Goal: Information Seeking & Learning: Compare options

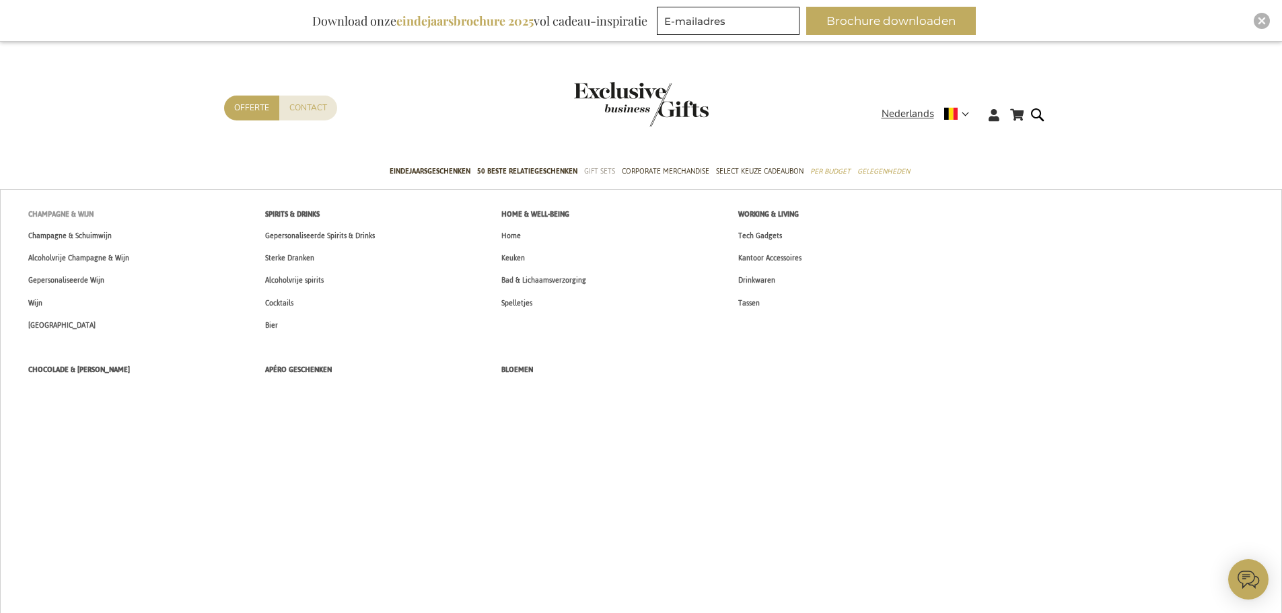
click at [52, 215] on span "Champagne & Wijn" at bounding box center [60, 214] width 65 height 14
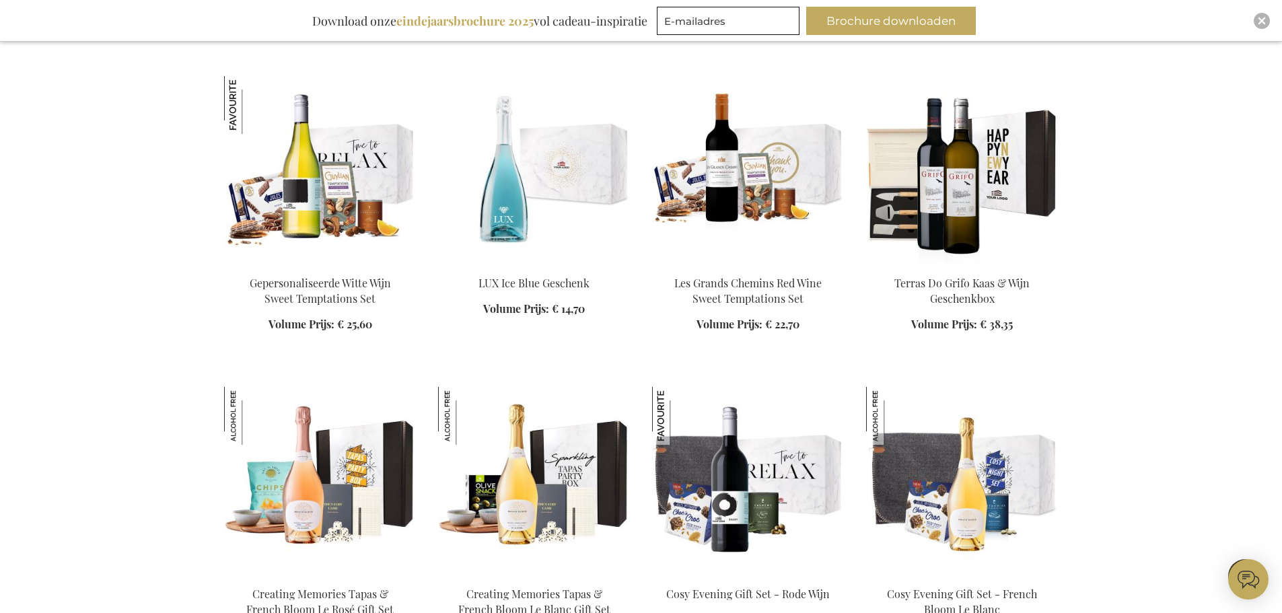
scroll to position [6797, 0]
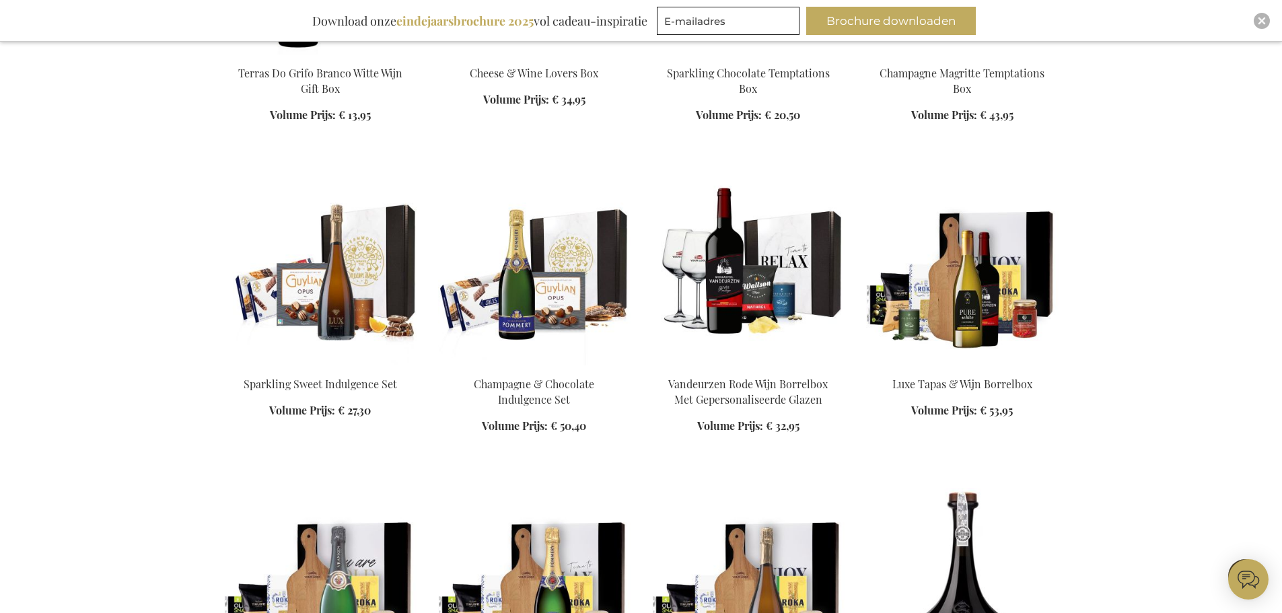
scroll to position [8546, 0]
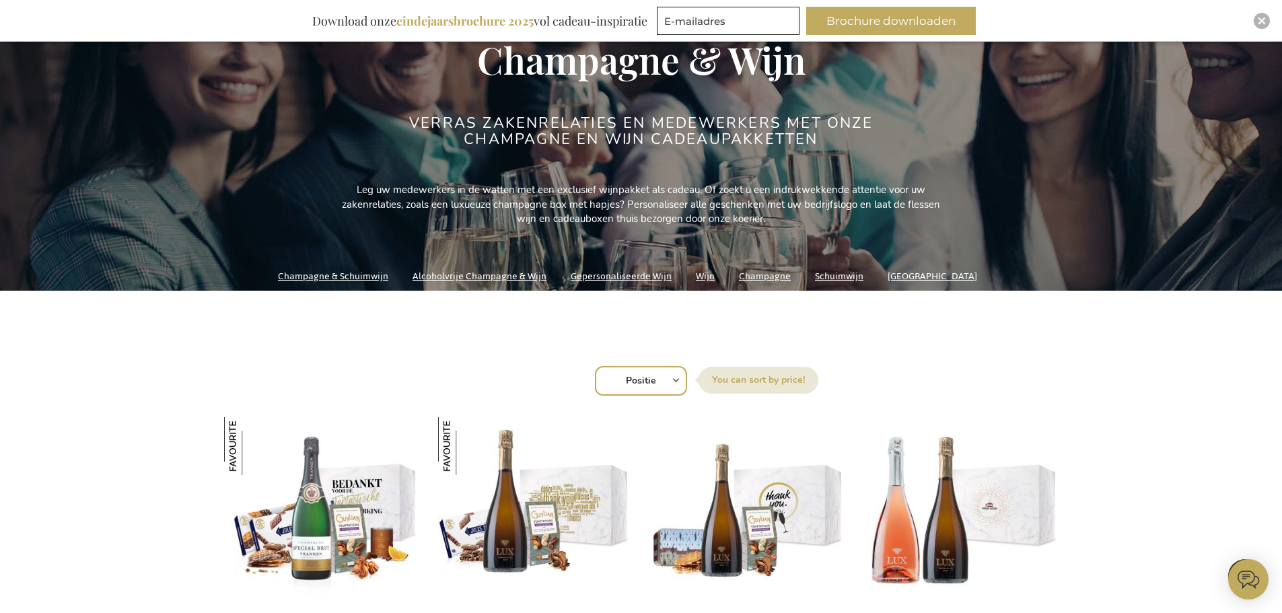
scroll to position [73, 0]
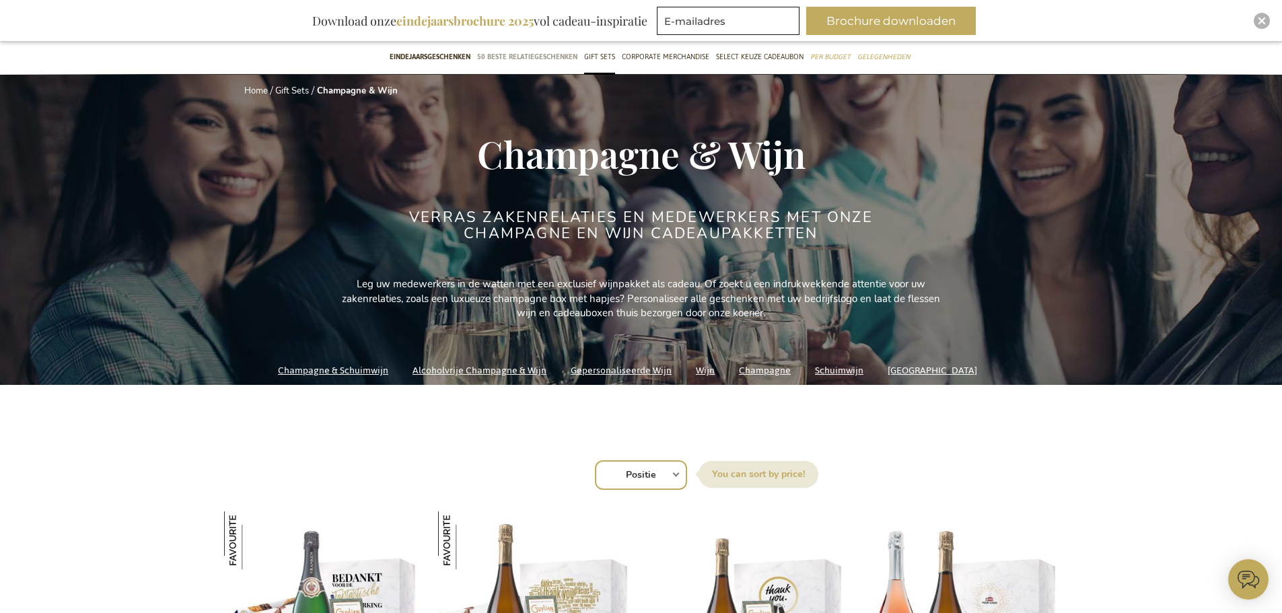
click at [530, 51] on span "50 beste relatiegeschenken" at bounding box center [527, 57] width 100 height 14
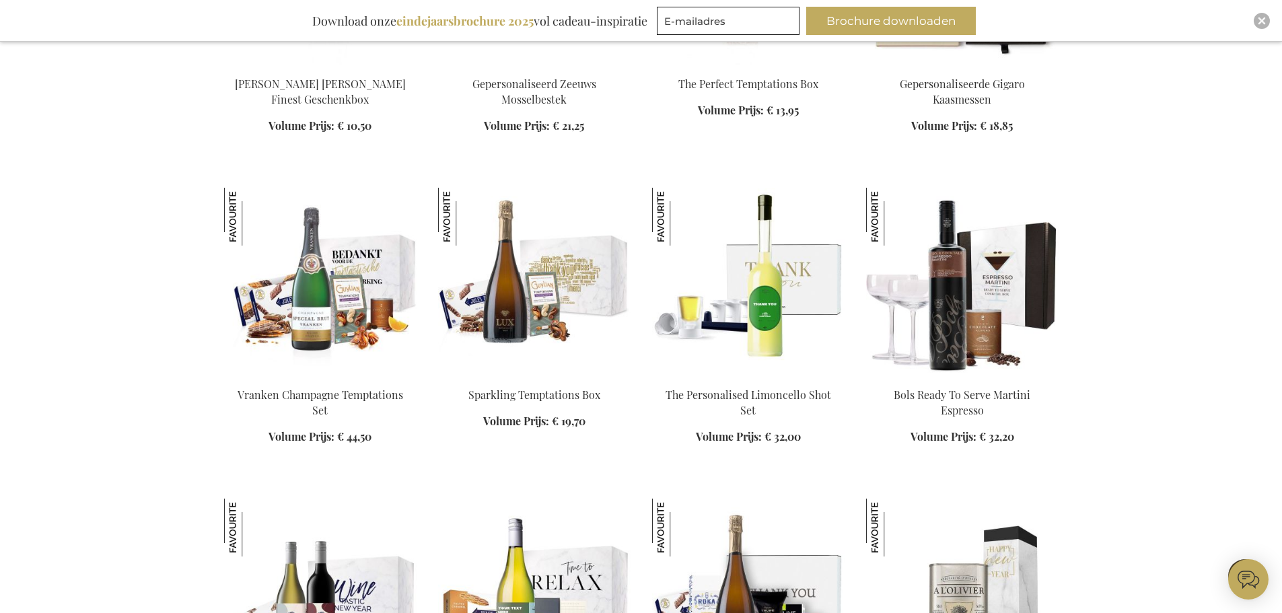
scroll to position [740, 0]
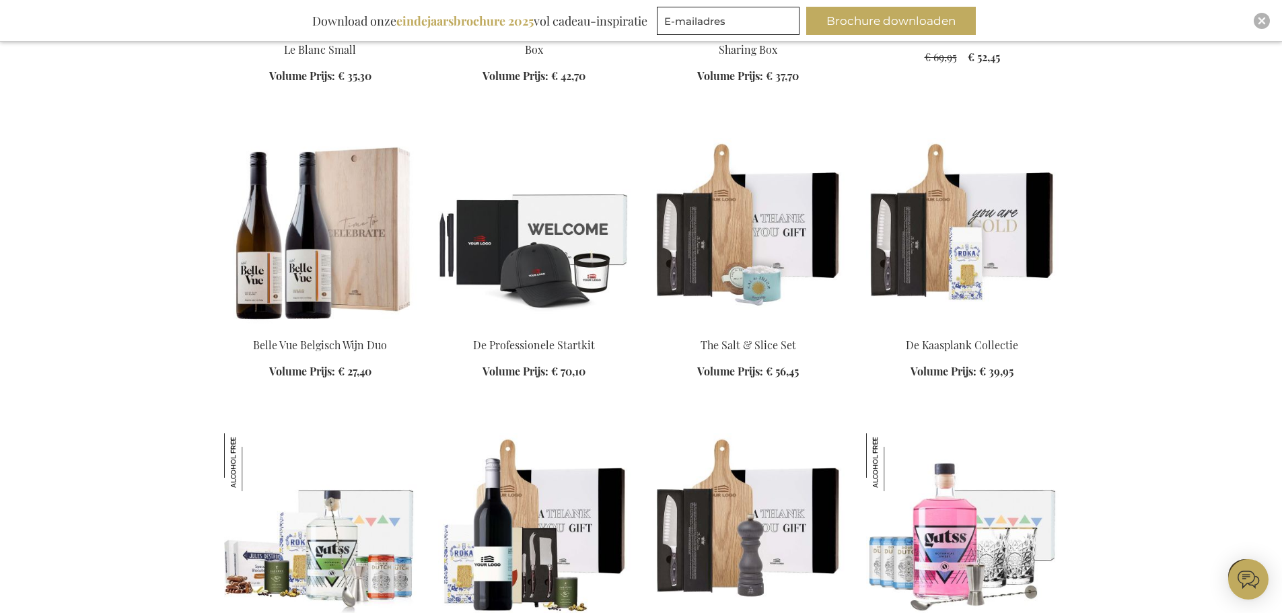
scroll to position [2624, 0]
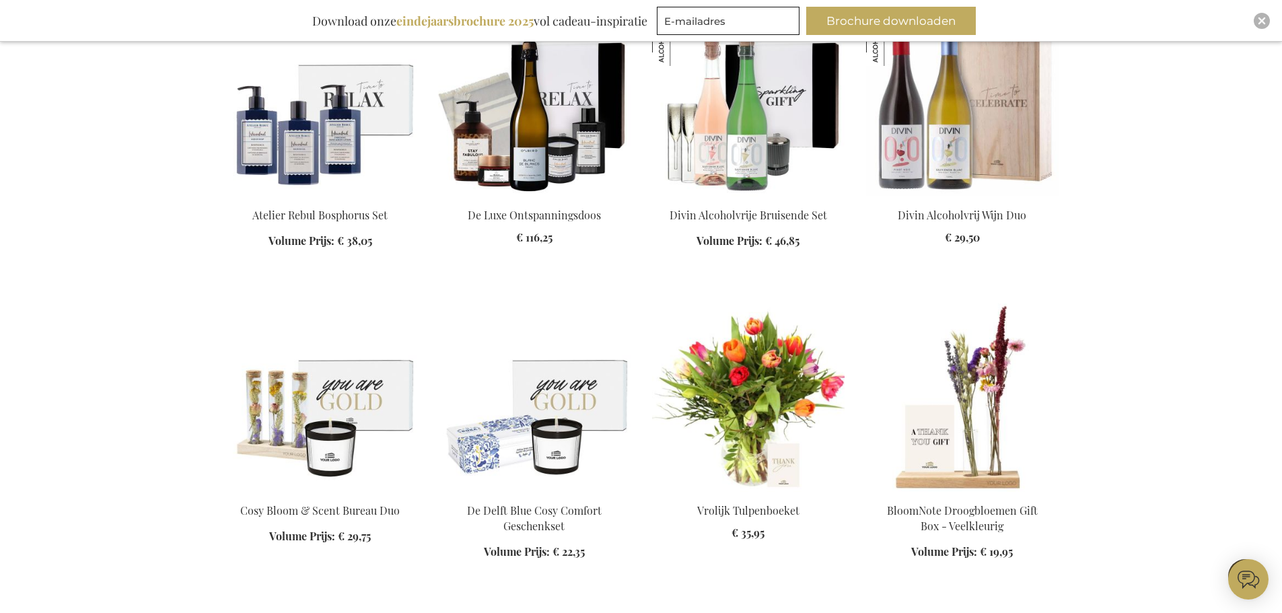
scroll to position [3701, 0]
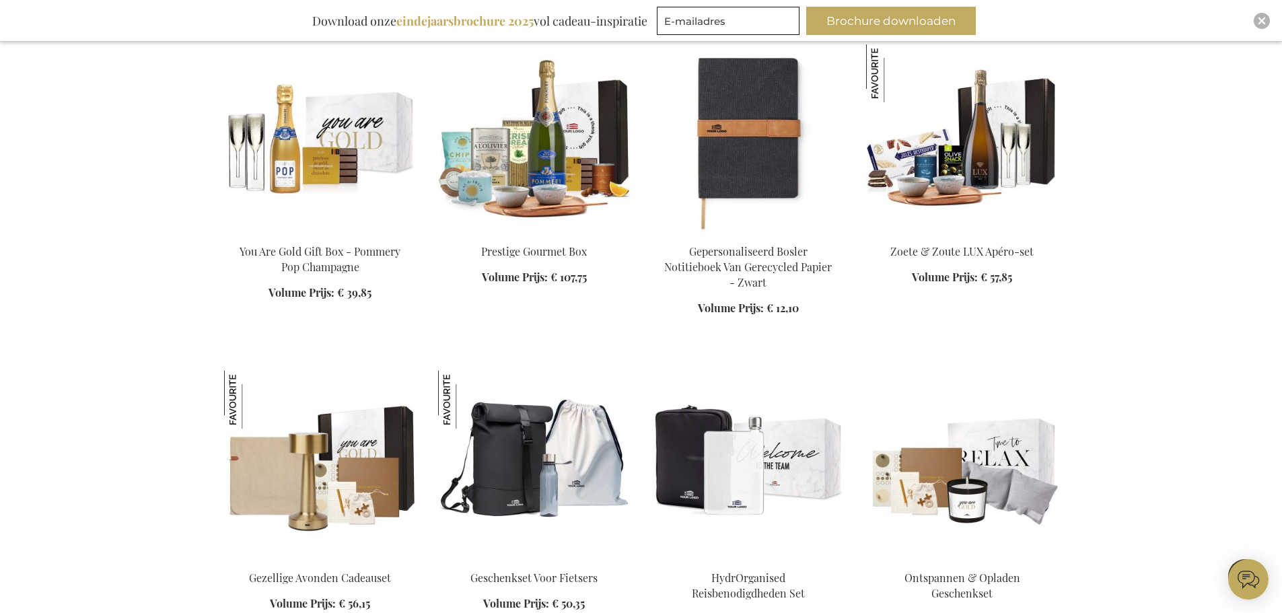
scroll to position [5114, 0]
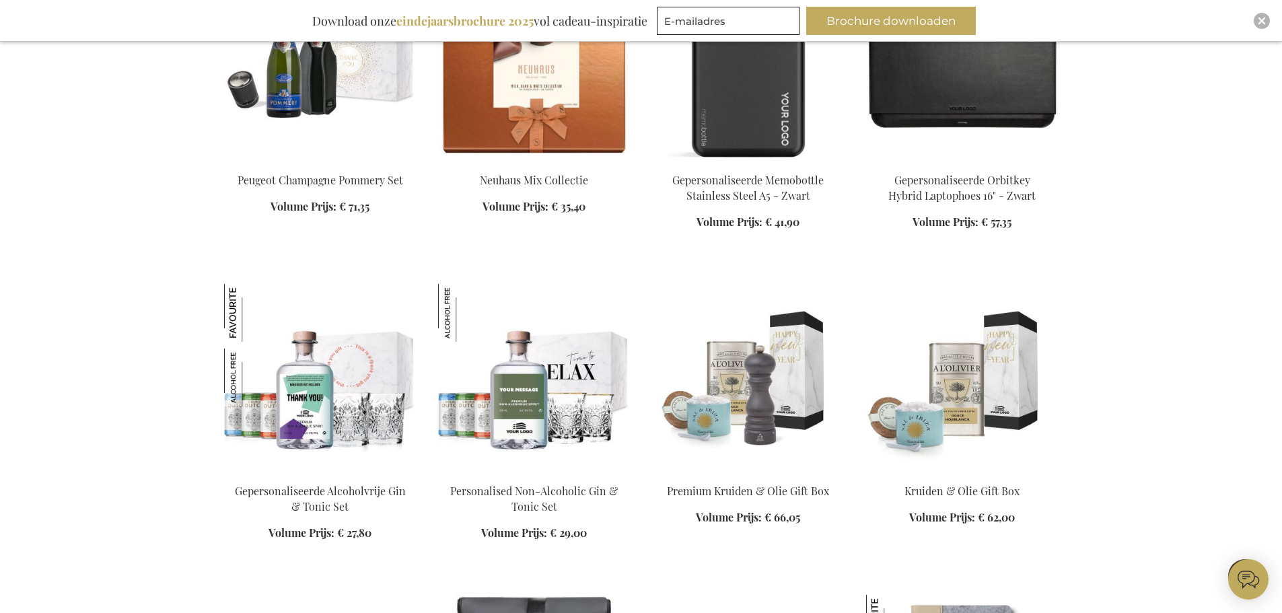
scroll to position [6326, 0]
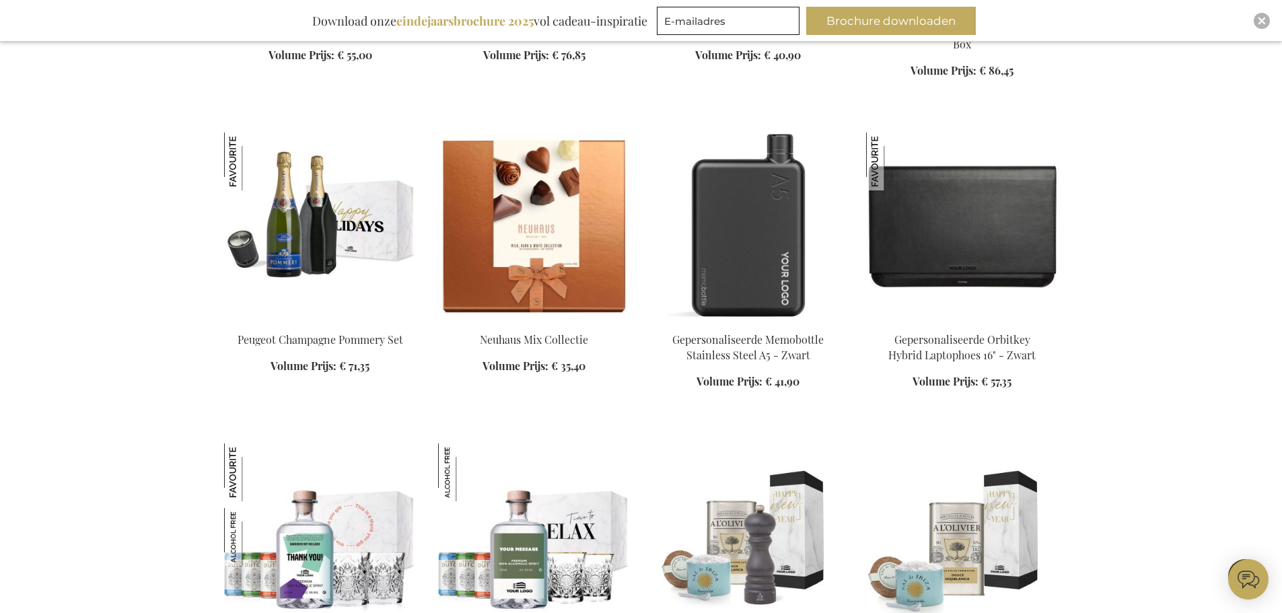
click at [318, 212] on img at bounding box center [320, 227] width 192 height 188
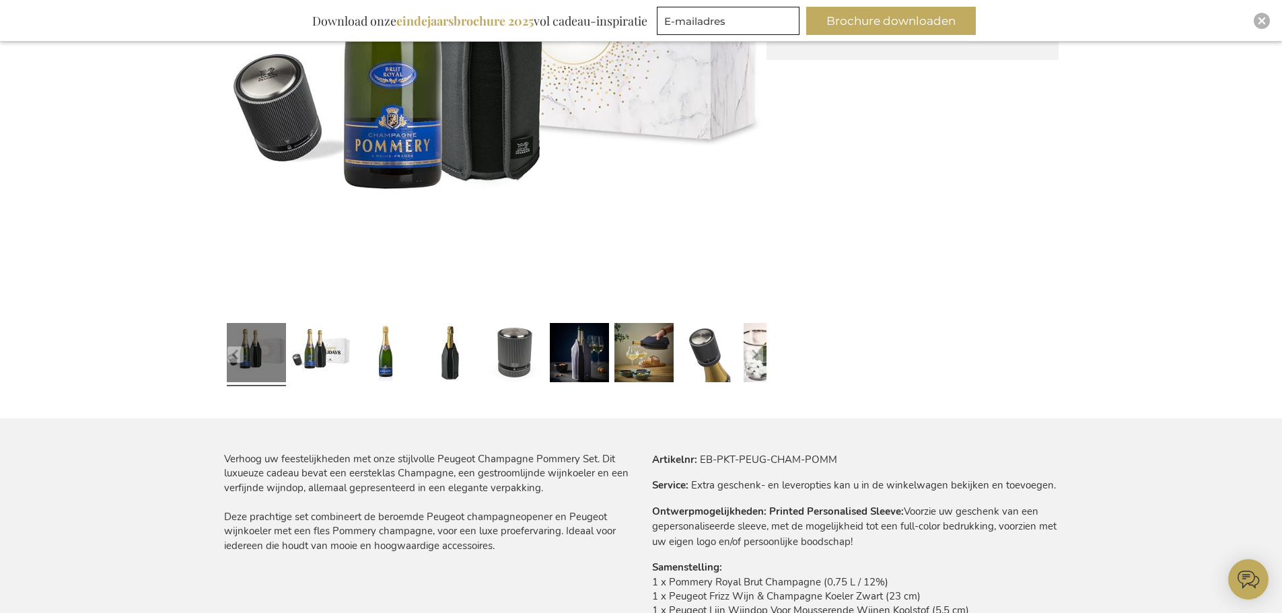
scroll to position [471, 0]
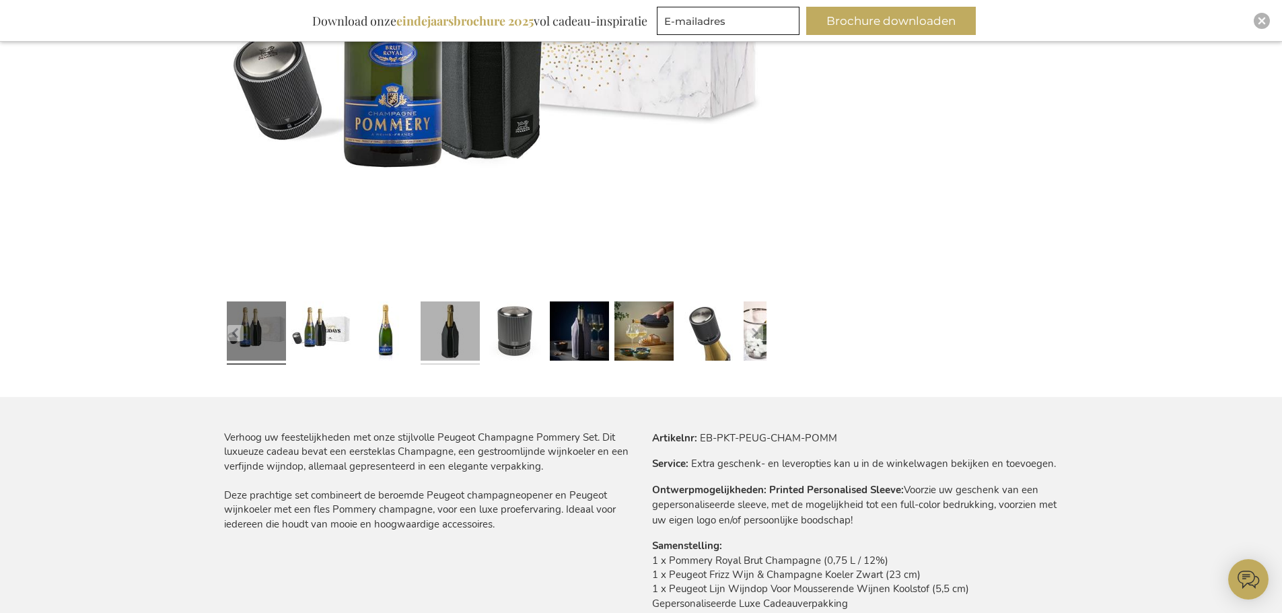
click at [451, 335] on link at bounding box center [450, 333] width 59 height 74
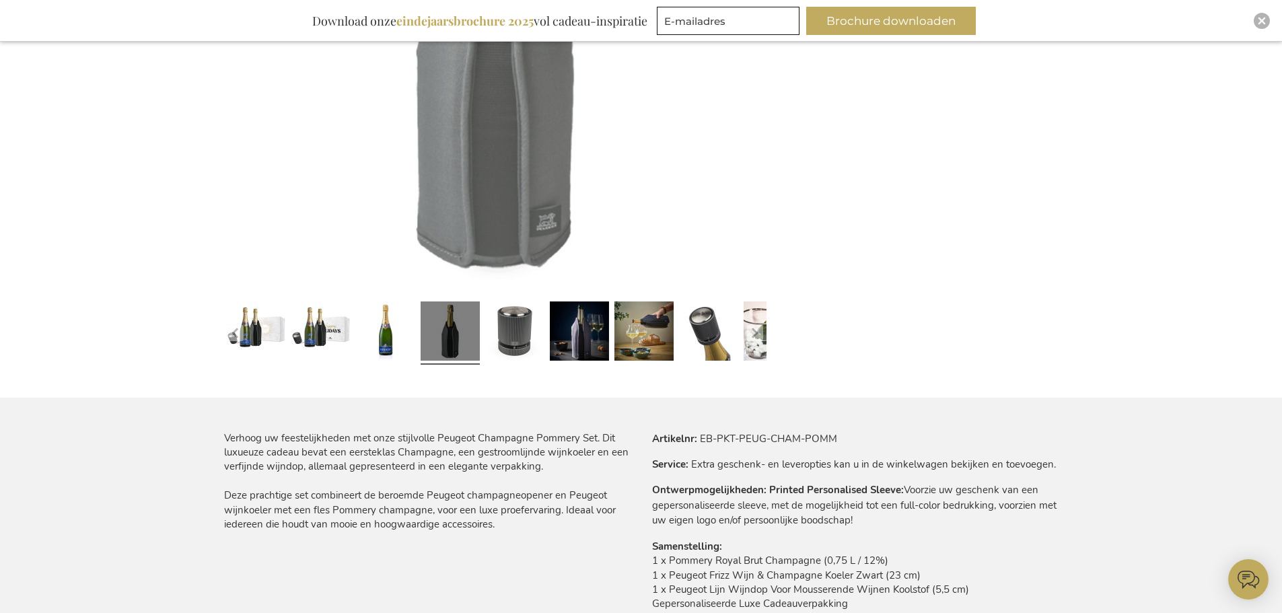
scroll to position [472, 0]
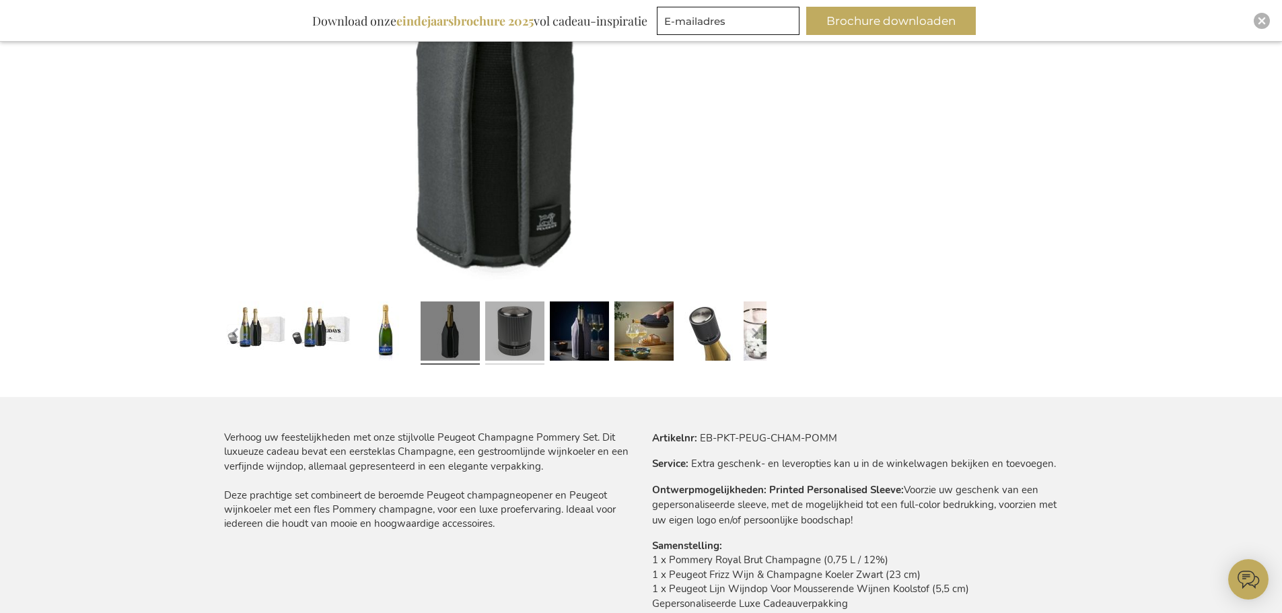
click at [495, 328] on link at bounding box center [514, 333] width 59 height 74
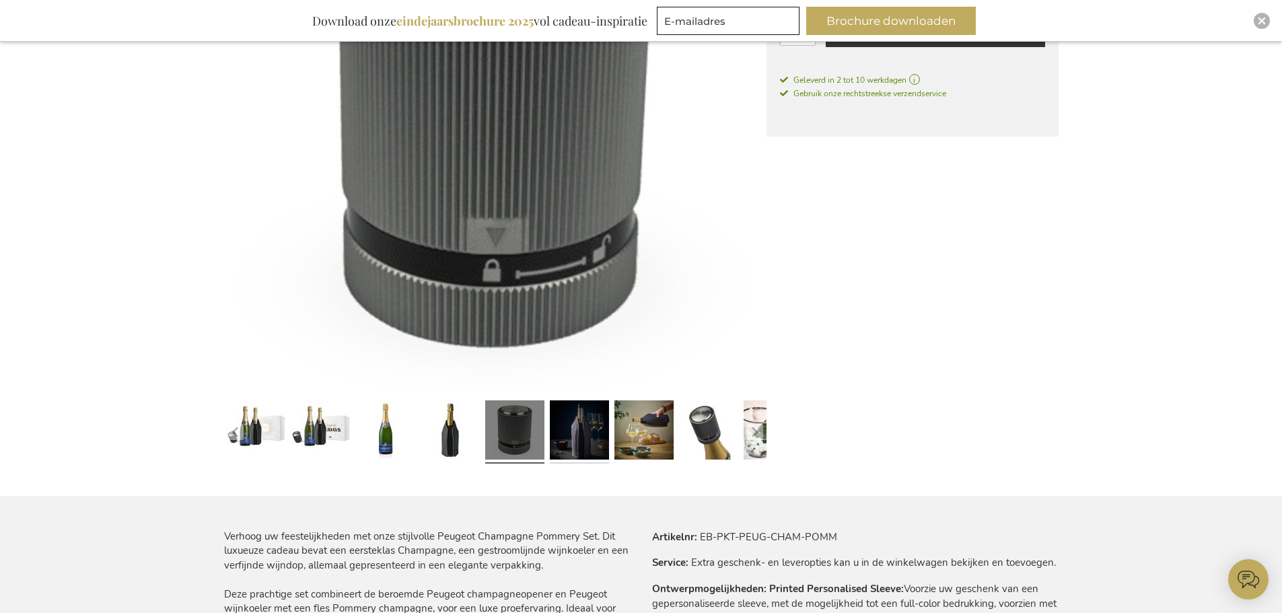
scroll to position [404, 0]
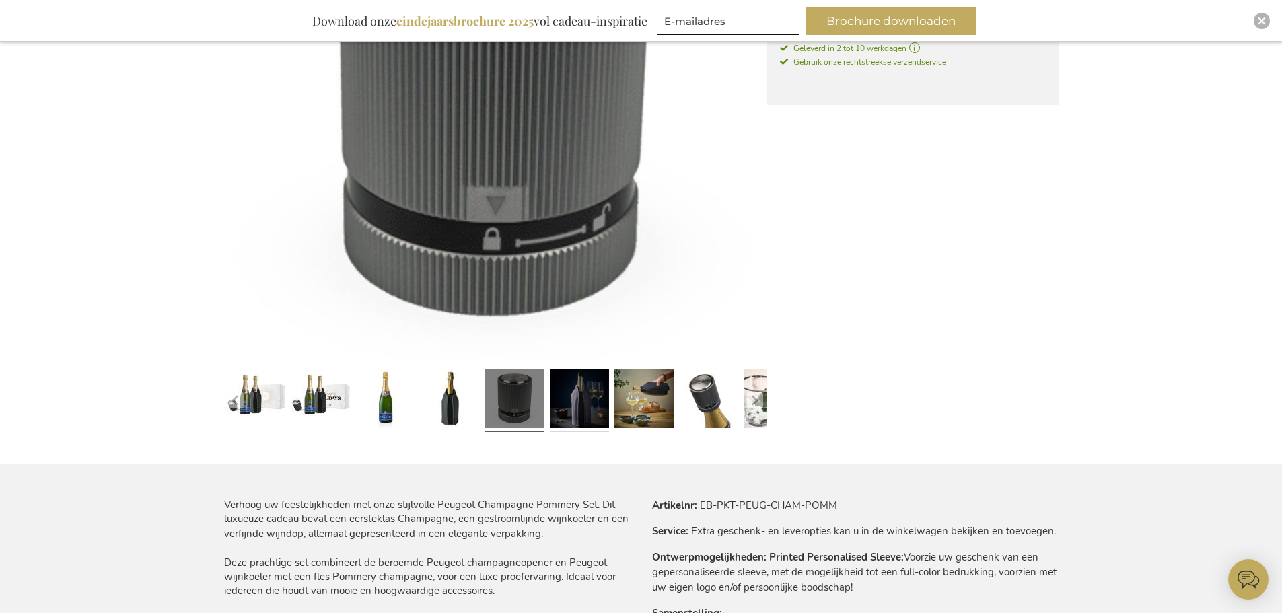
click at [600, 393] on link at bounding box center [579, 400] width 59 height 74
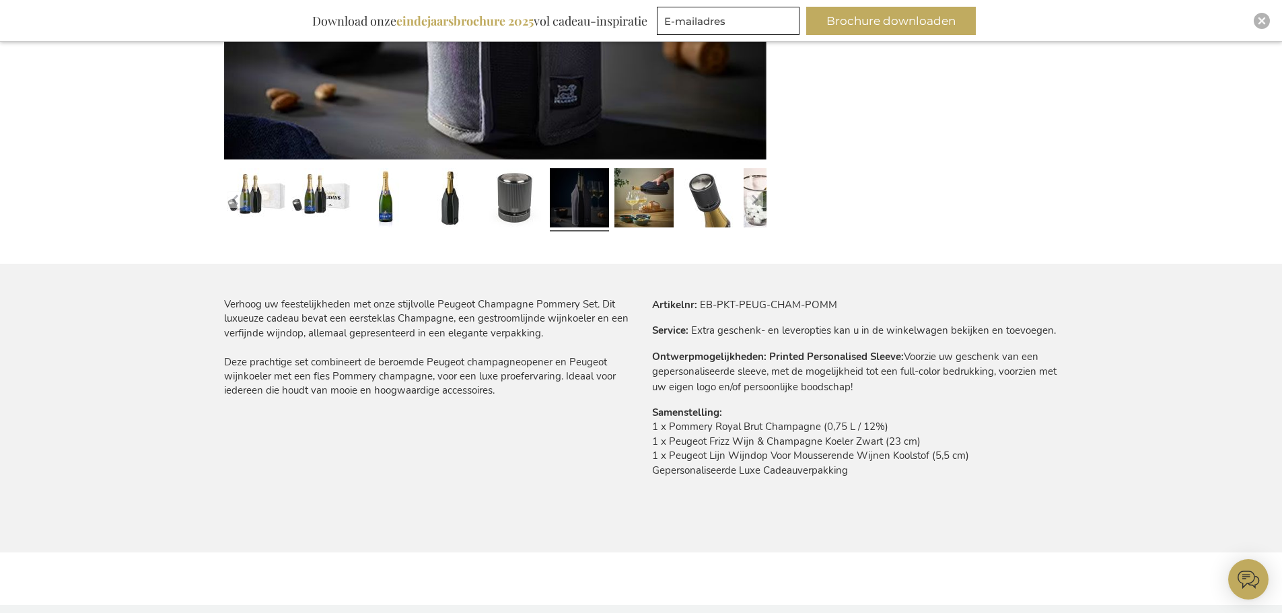
scroll to position [606, 0]
click at [698, 202] on link at bounding box center [708, 199] width 59 height 74
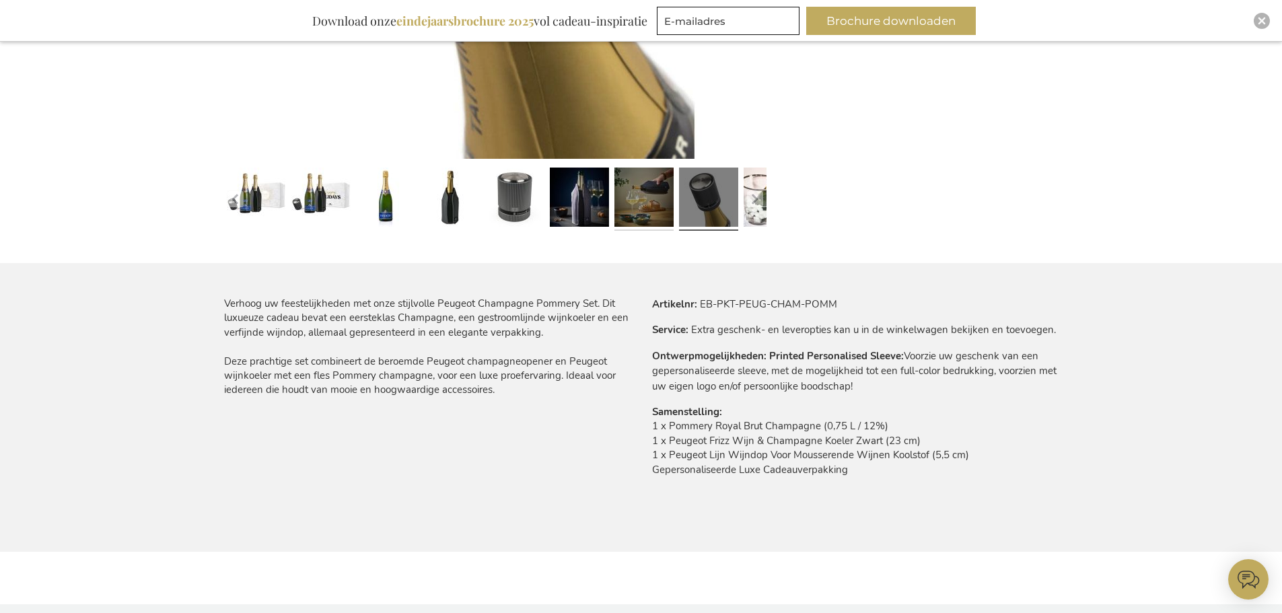
click at [635, 207] on link at bounding box center [643, 199] width 59 height 74
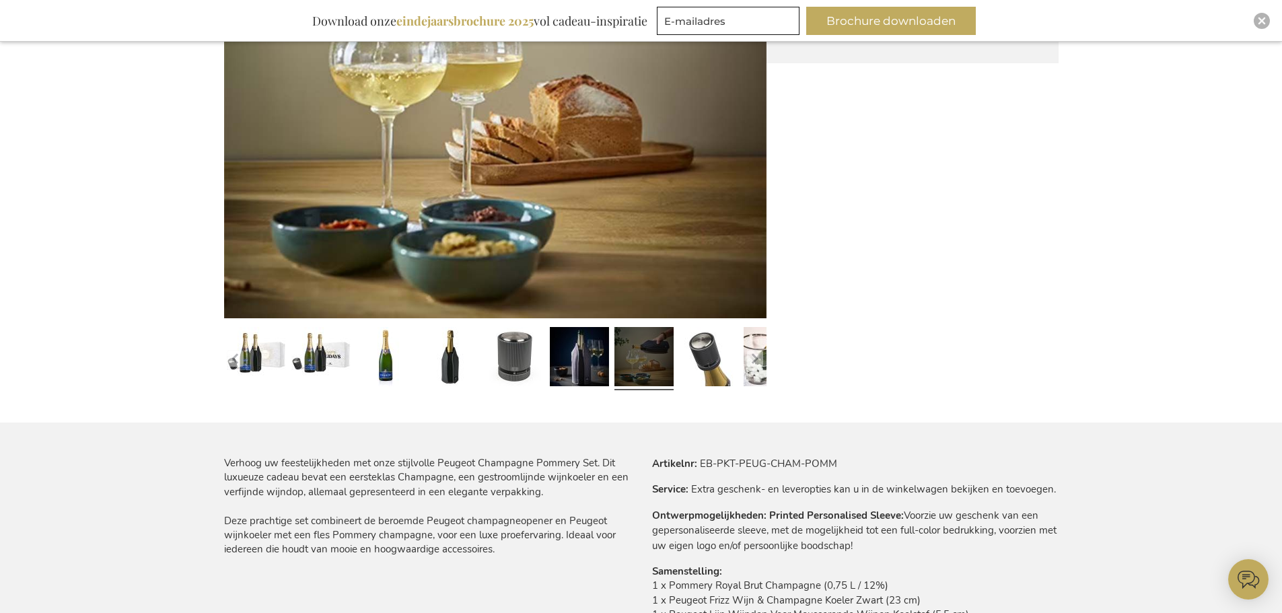
scroll to position [404, 0]
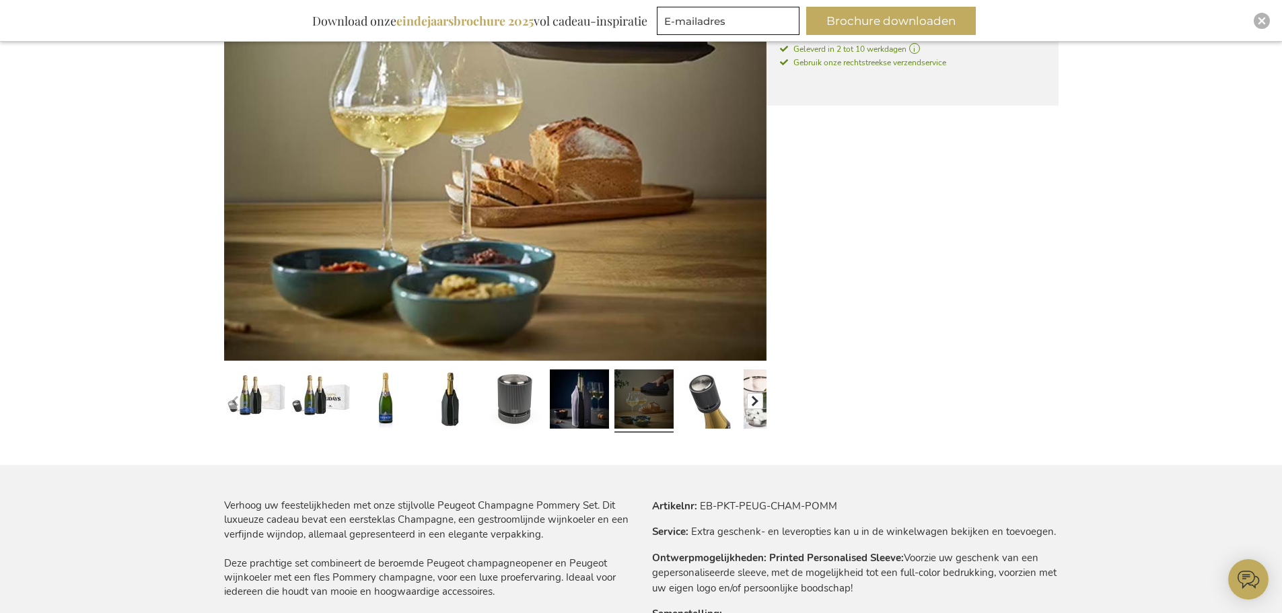
click at [757, 400] on button "button" at bounding box center [755, 401] width 16 height 16
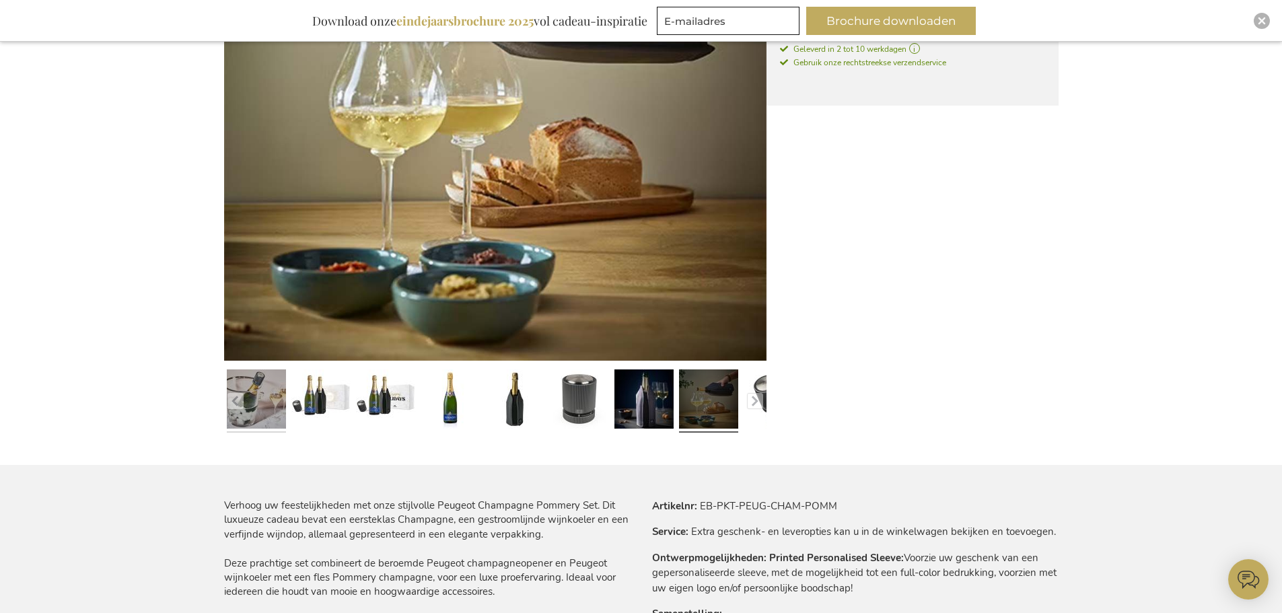
click at [265, 397] on link at bounding box center [256, 401] width 59 height 74
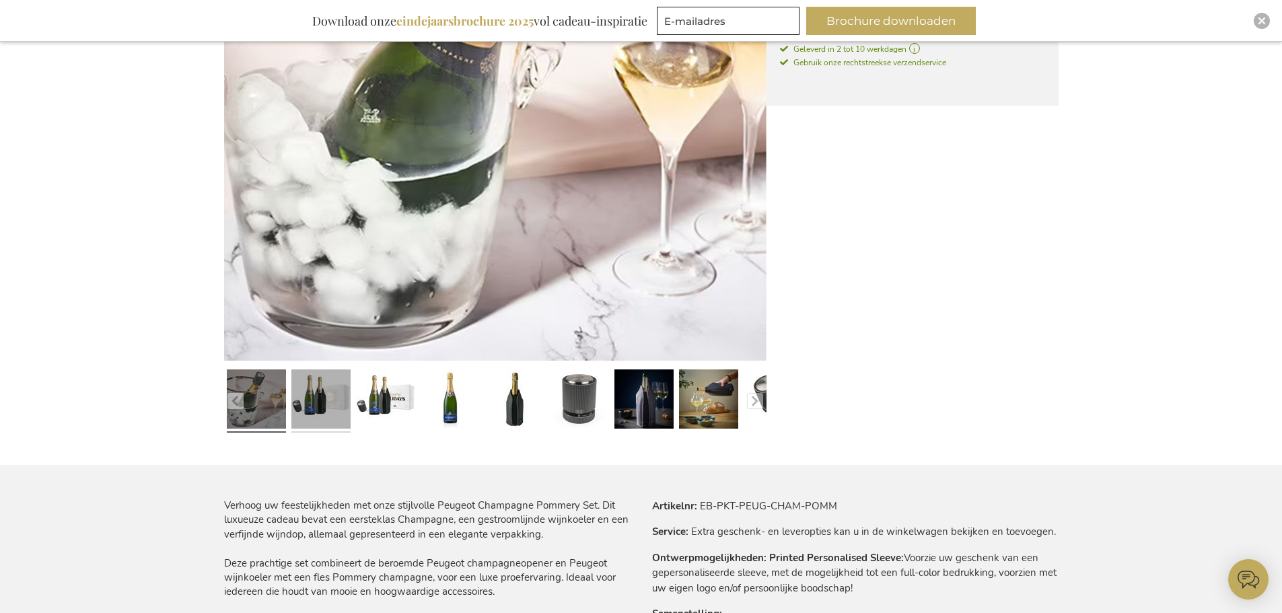
click at [295, 391] on link at bounding box center [320, 401] width 59 height 74
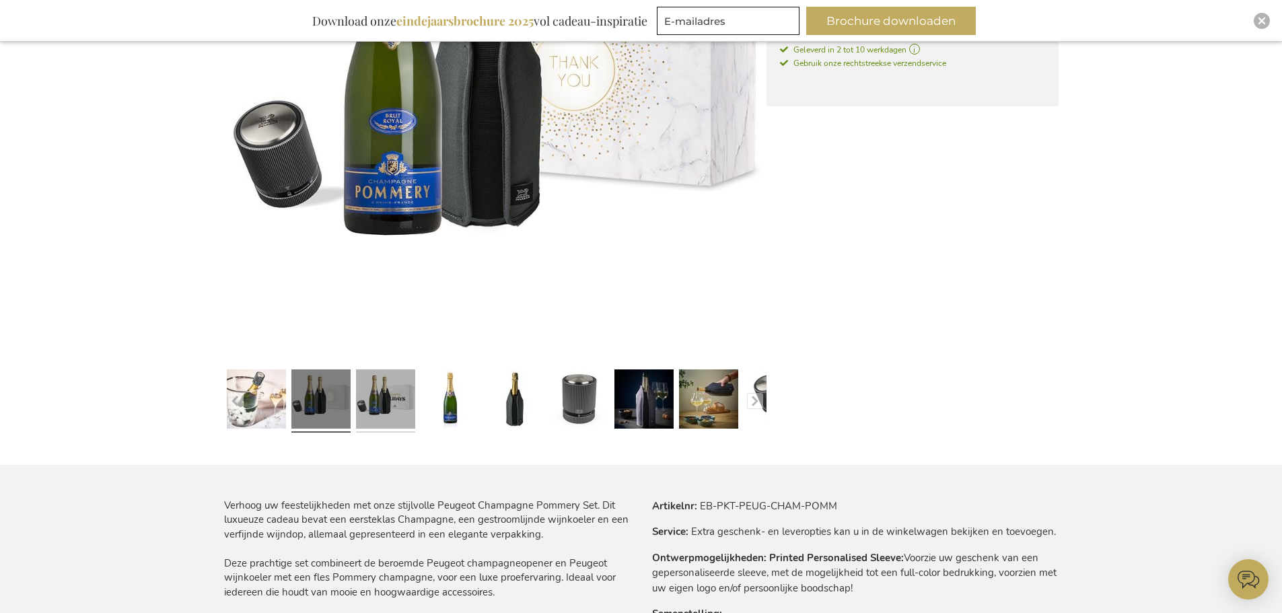
click at [392, 402] on link at bounding box center [385, 401] width 59 height 74
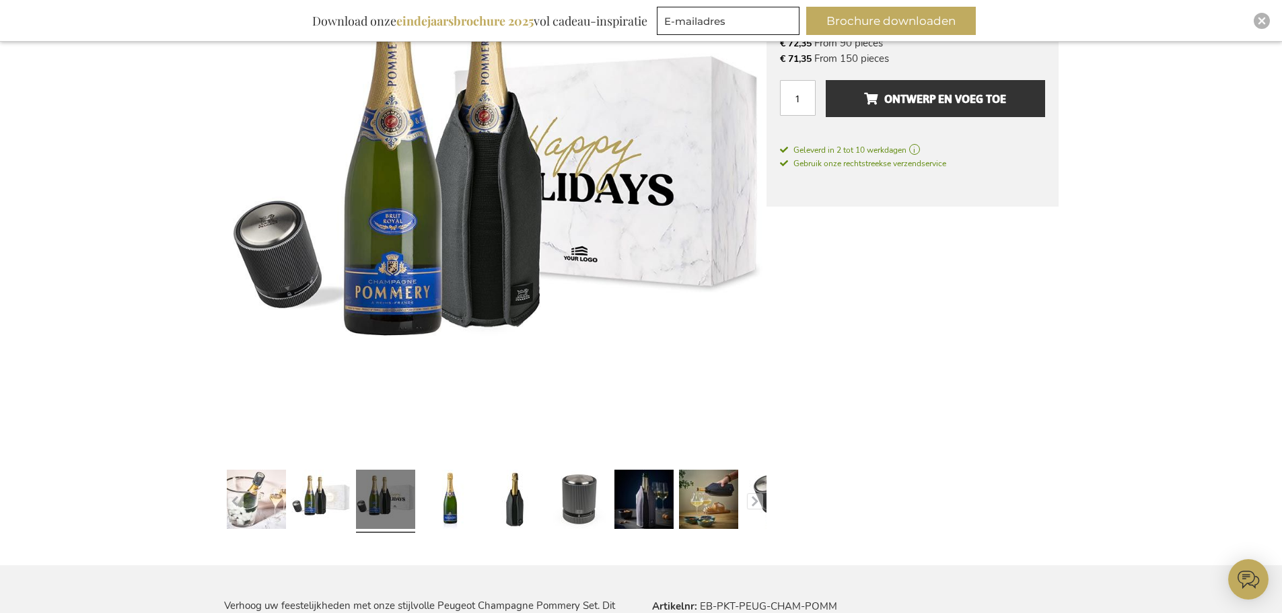
scroll to position [336, 0]
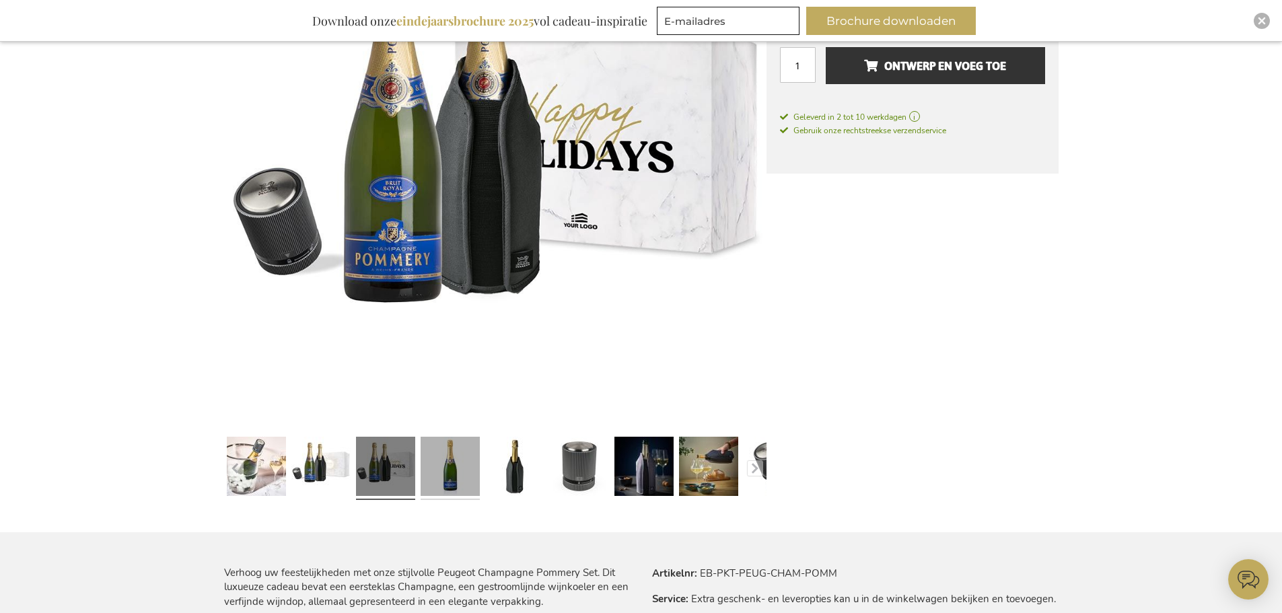
click at [460, 483] on link at bounding box center [450, 468] width 59 height 74
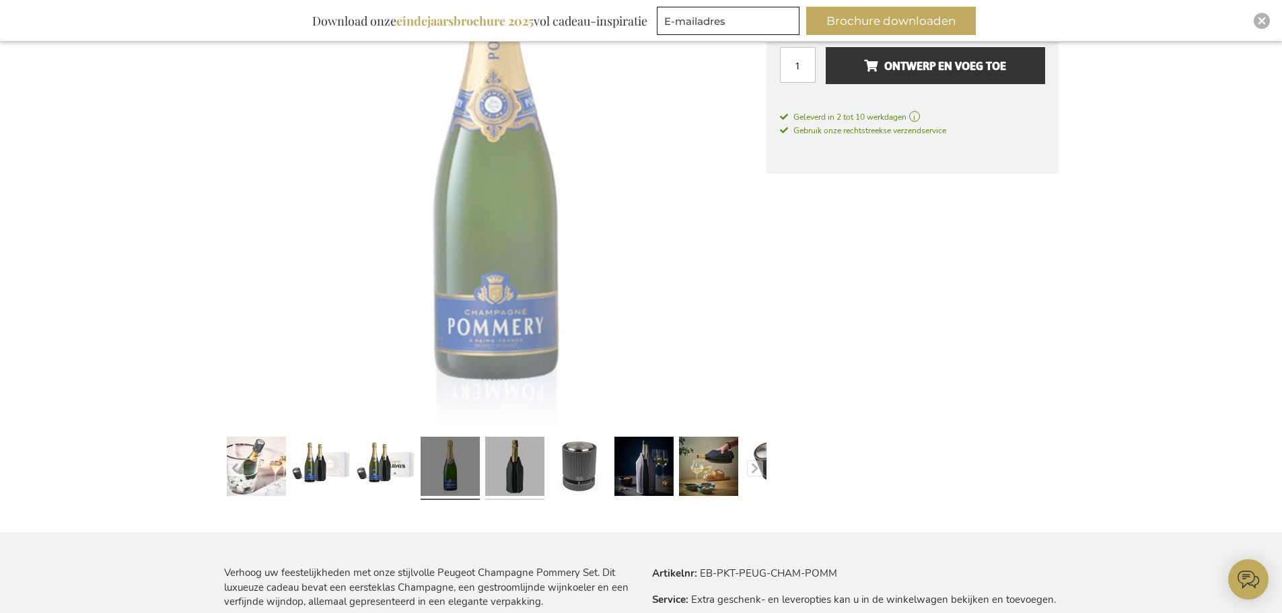
scroll to position [336, 0]
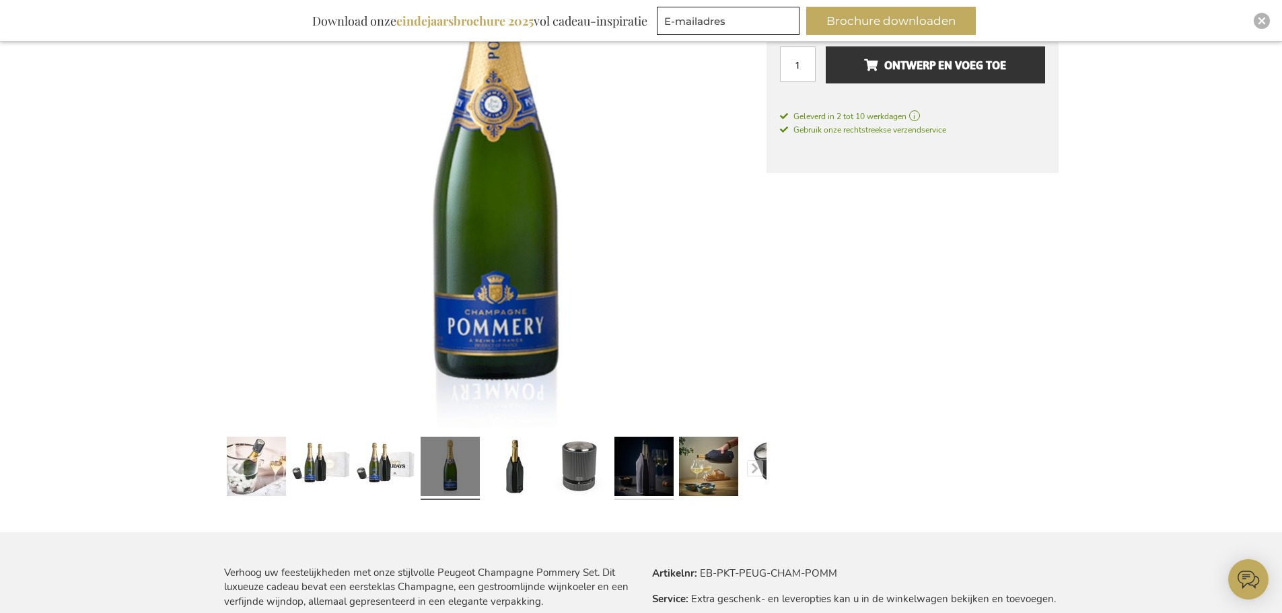
click at [632, 446] on link at bounding box center [643, 468] width 59 height 74
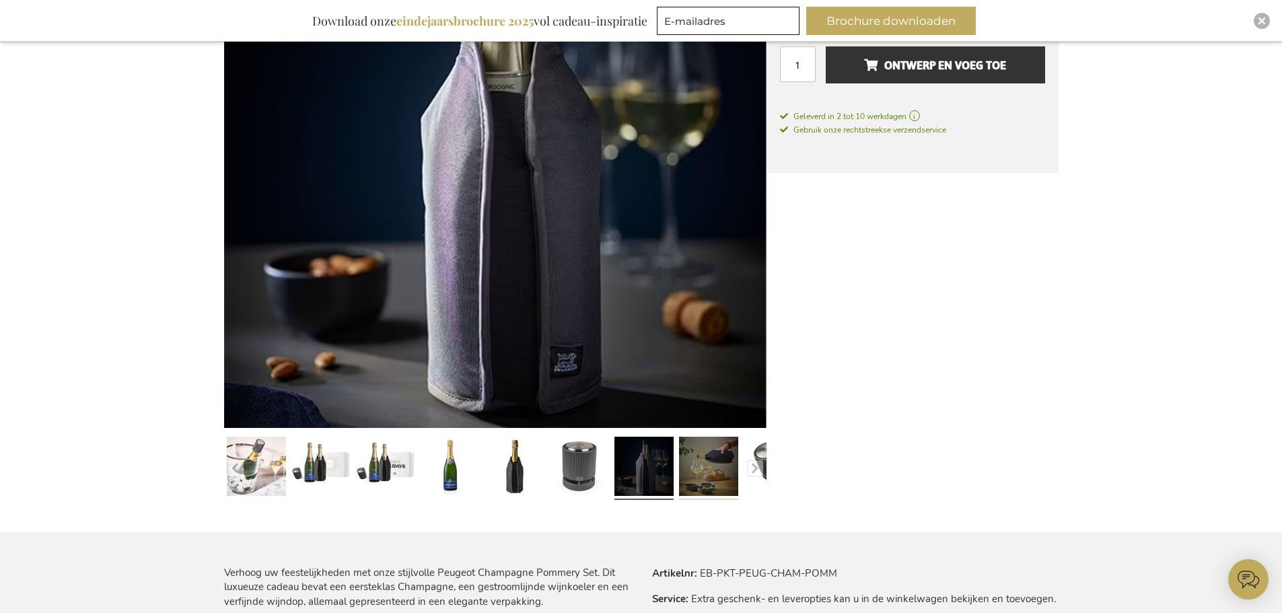
click at [700, 483] on link at bounding box center [708, 468] width 59 height 74
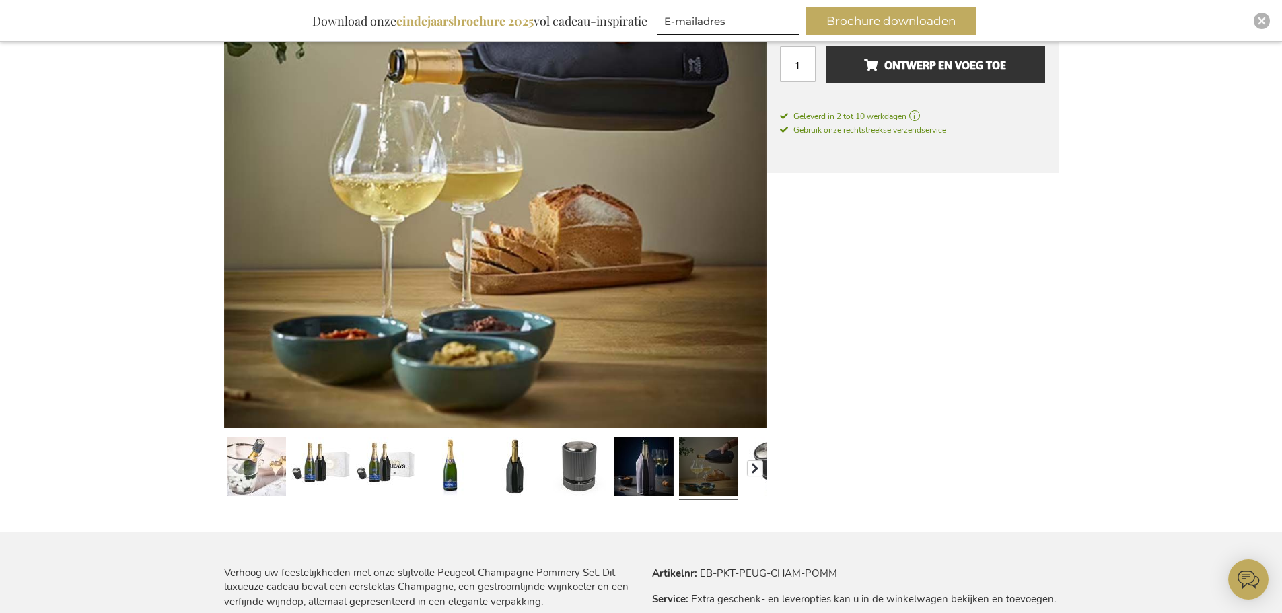
click at [756, 464] on button "button" at bounding box center [755, 468] width 16 height 16
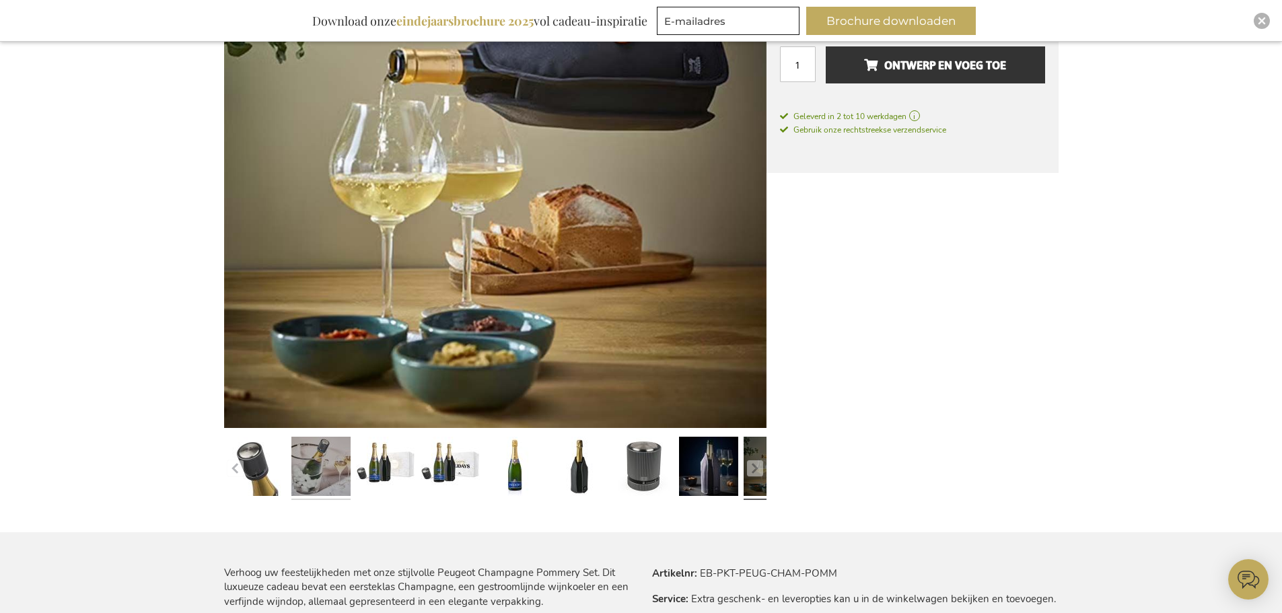
click at [329, 474] on link at bounding box center [320, 468] width 59 height 74
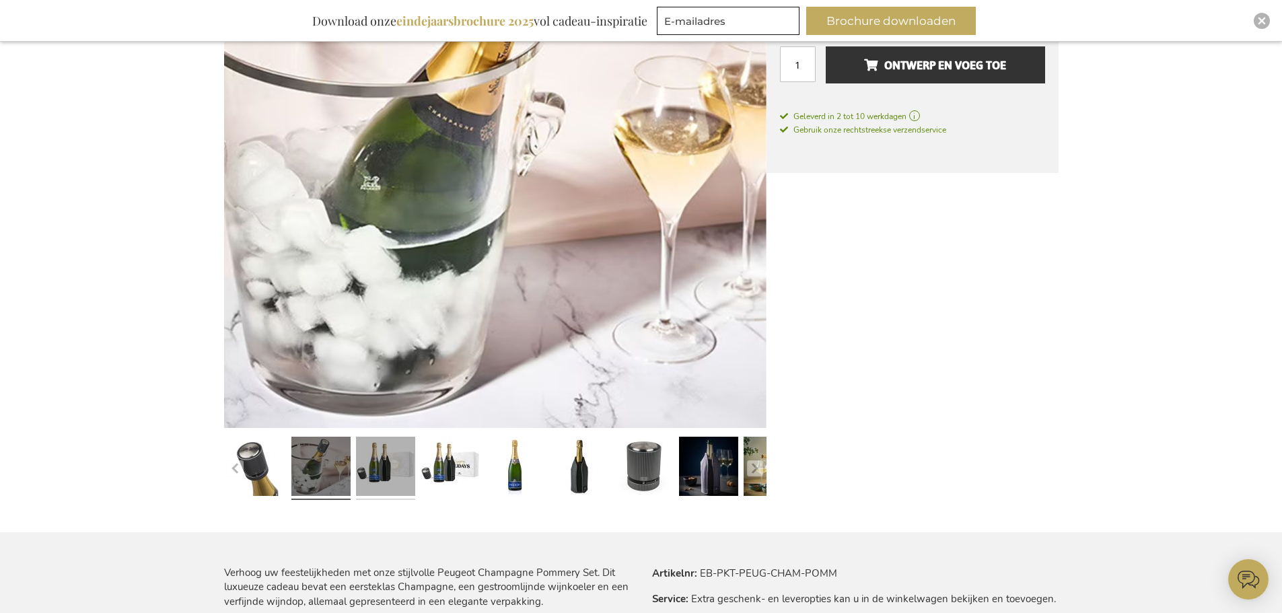
click at [386, 468] on link at bounding box center [385, 468] width 59 height 74
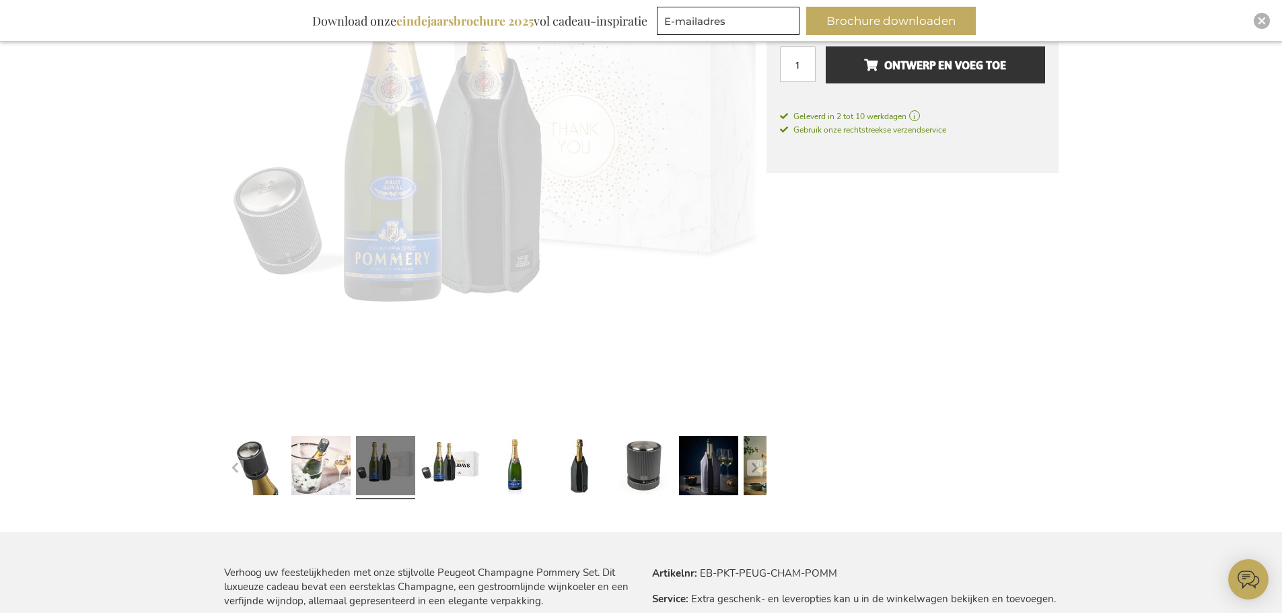
scroll to position [336, 0]
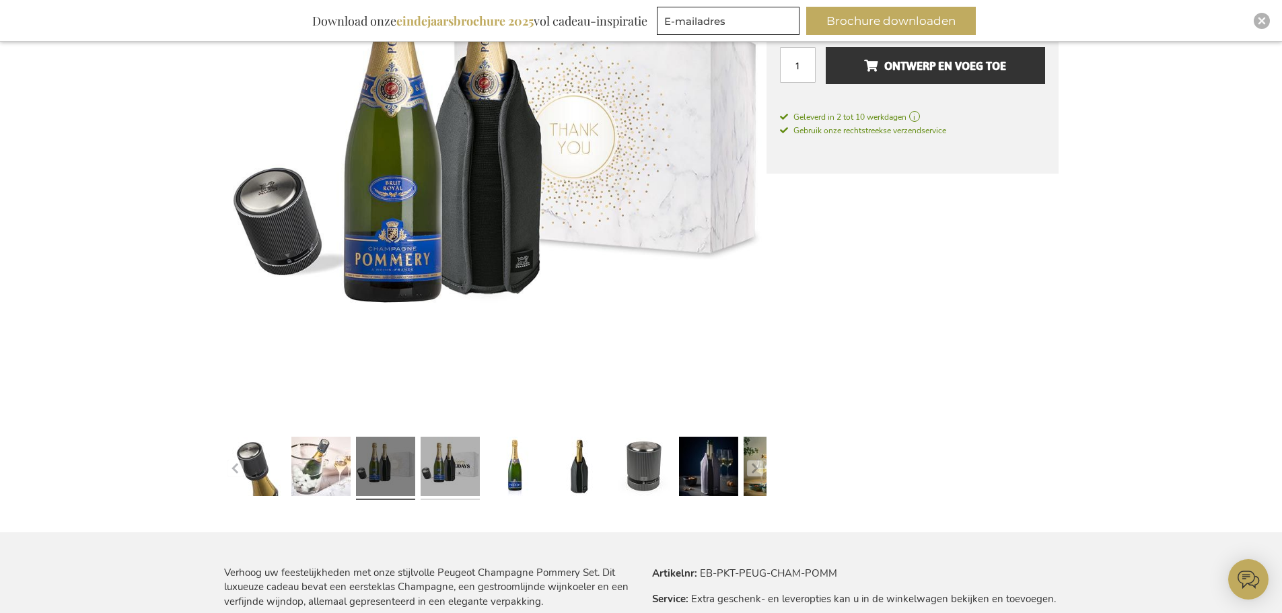
click at [450, 466] on link at bounding box center [450, 468] width 59 height 74
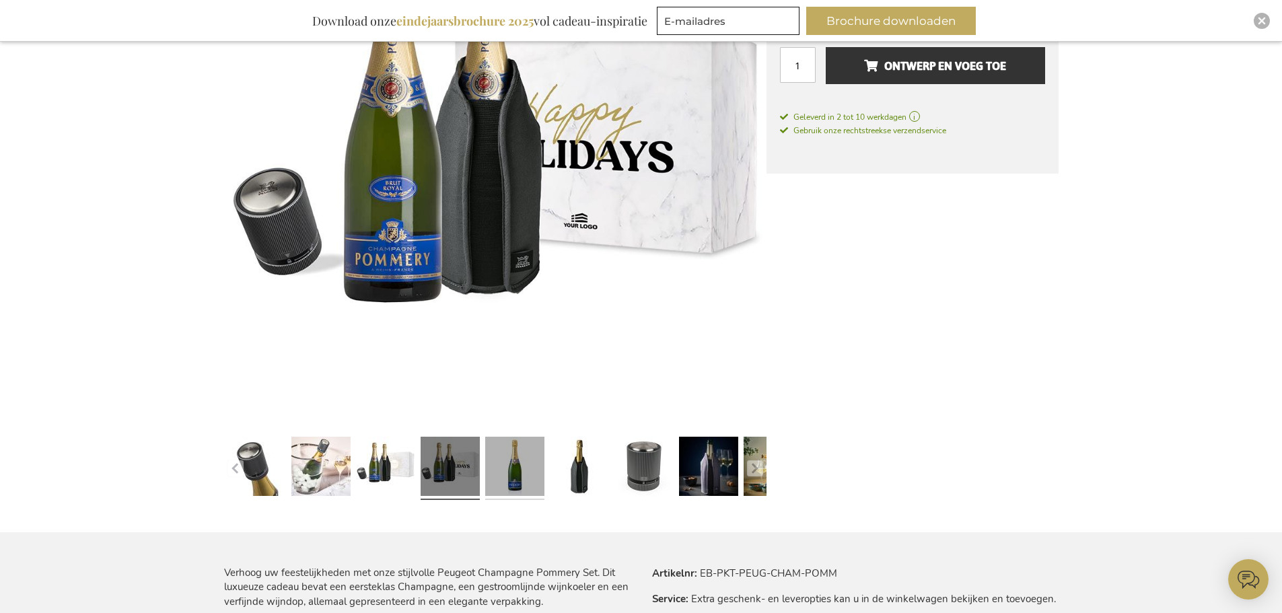
click at [514, 464] on link at bounding box center [514, 468] width 59 height 74
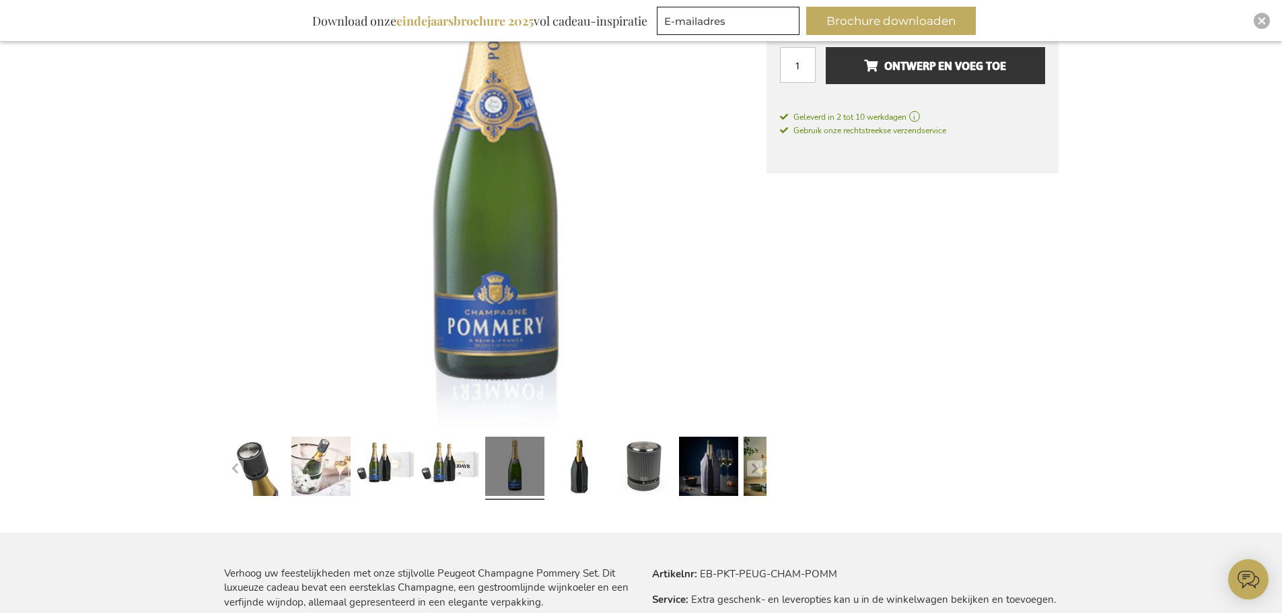
scroll to position [336, 0]
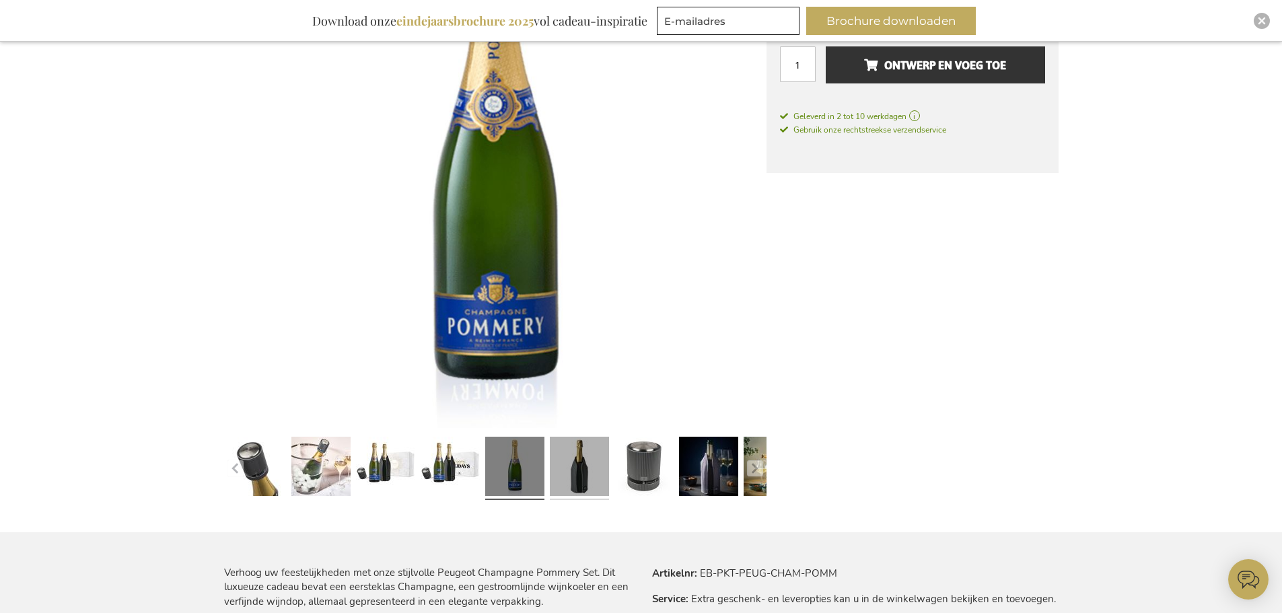
click at [590, 464] on link at bounding box center [579, 468] width 59 height 74
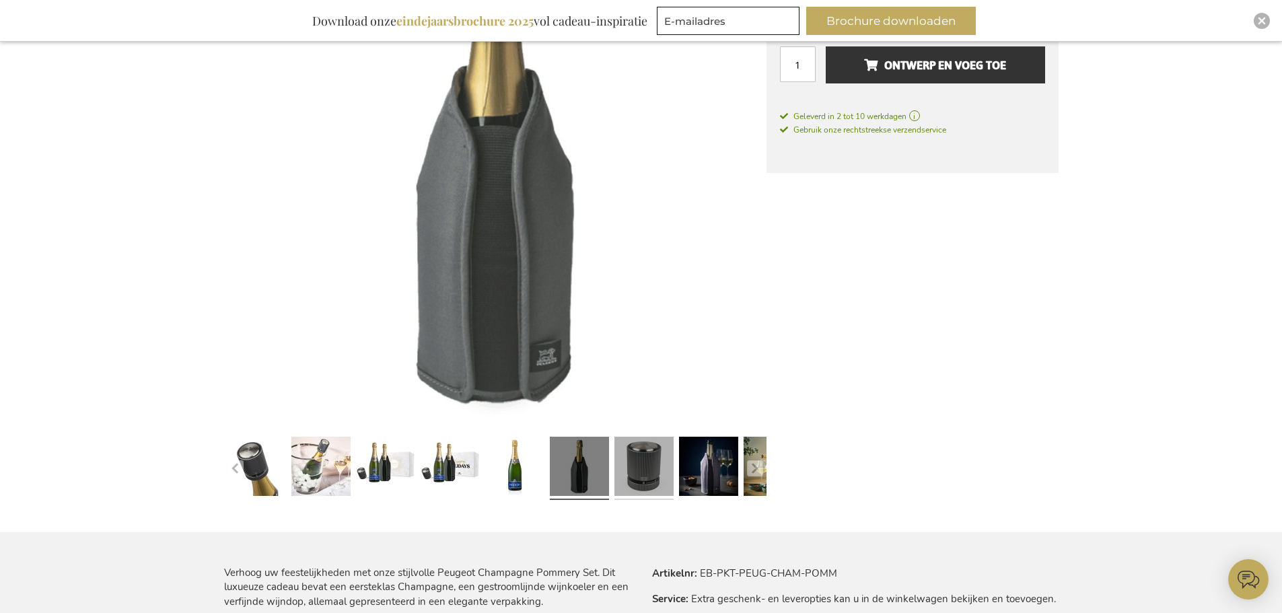
drag, startPoint x: 641, startPoint y: 462, endPoint x: 656, endPoint y: 462, distance: 14.8
click at [644, 462] on link at bounding box center [643, 468] width 59 height 74
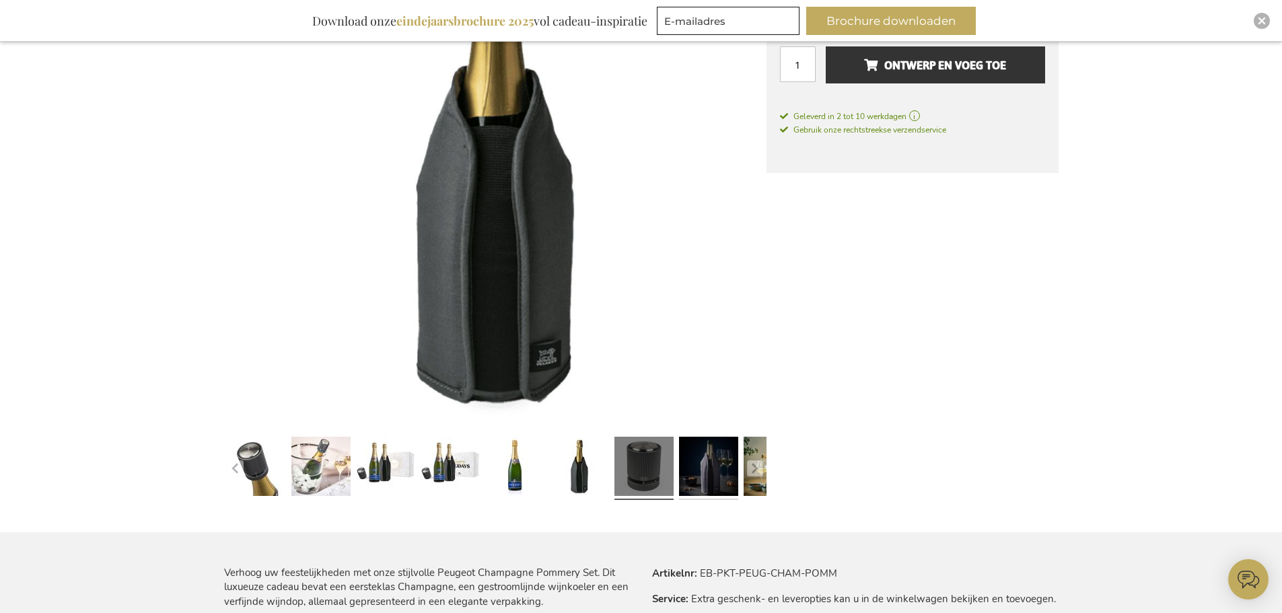
click at [680, 462] on link at bounding box center [708, 468] width 59 height 74
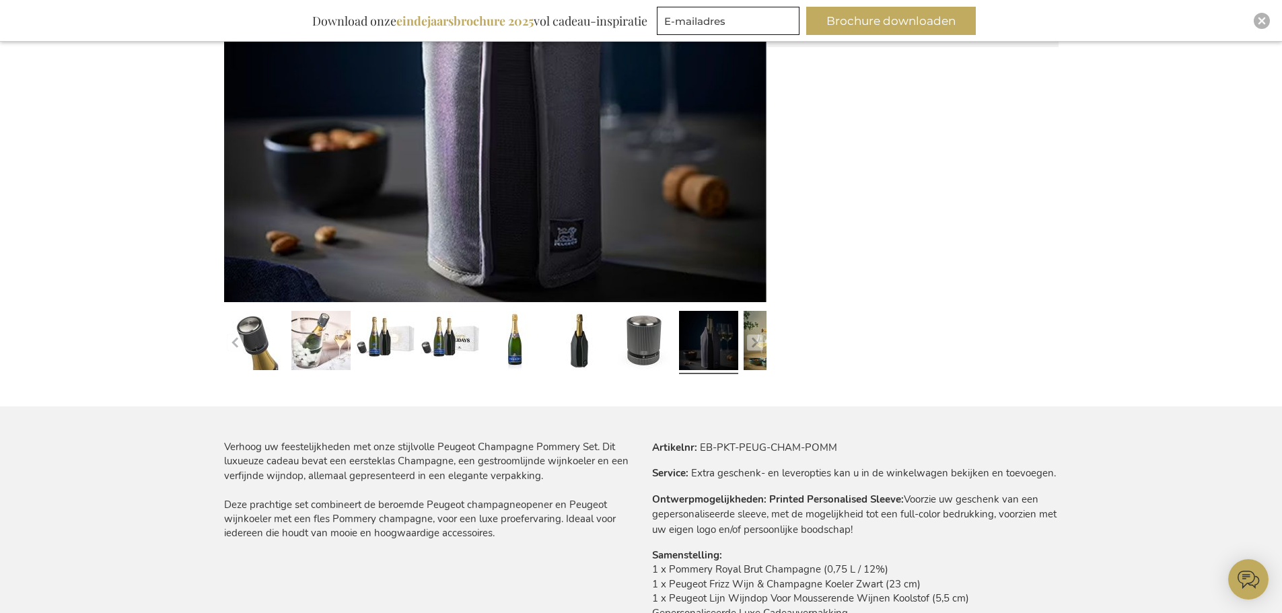
scroll to position [471, 0]
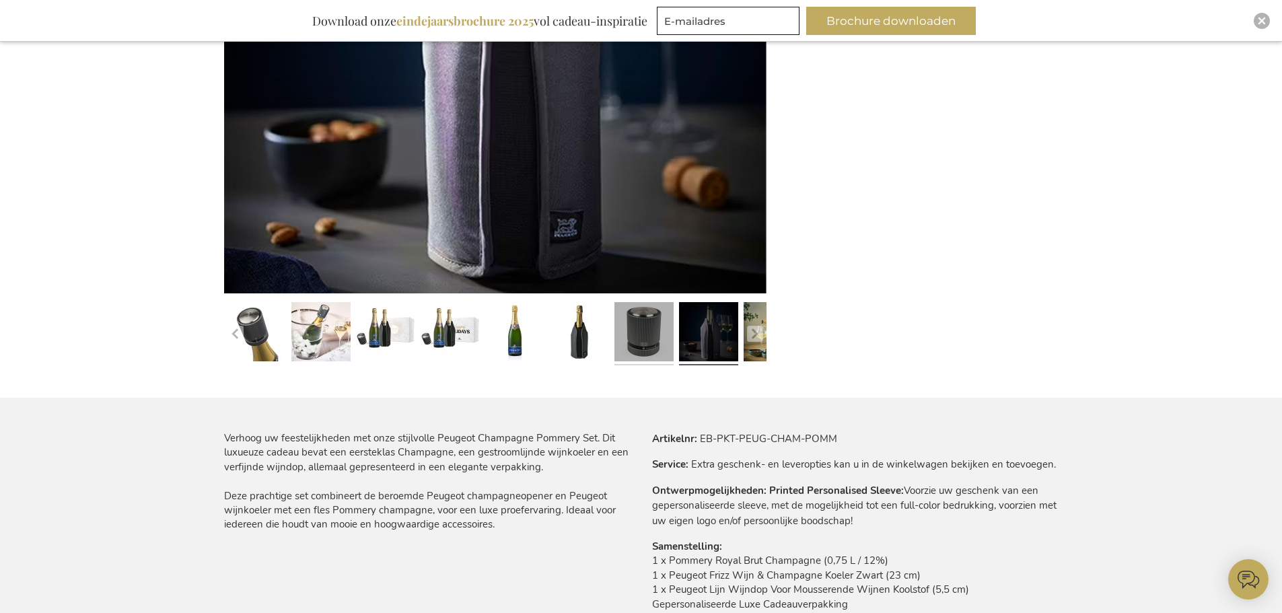
click at [633, 320] on link at bounding box center [643, 334] width 59 height 74
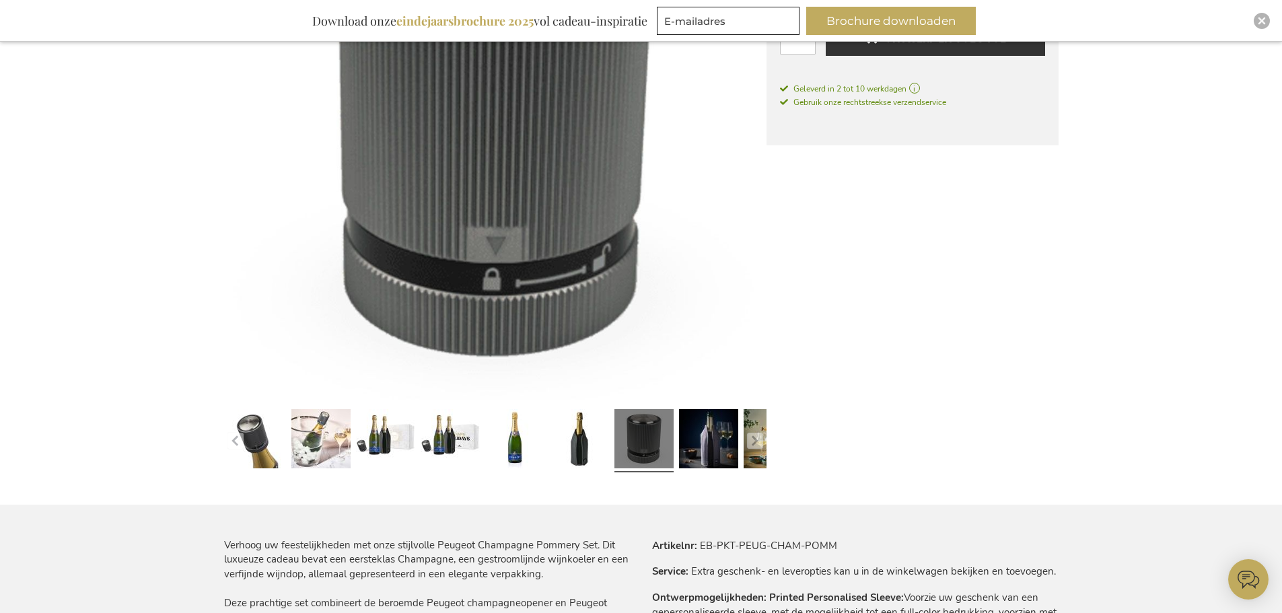
scroll to position [404, 0]
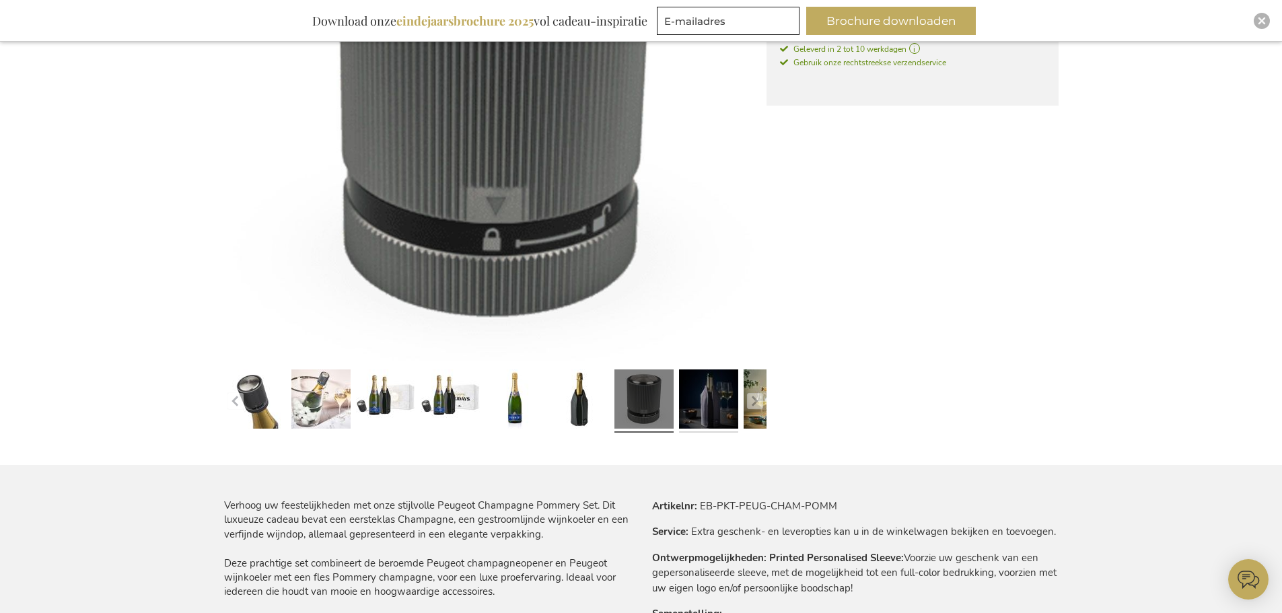
click at [701, 387] on link at bounding box center [708, 401] width 59 height 74
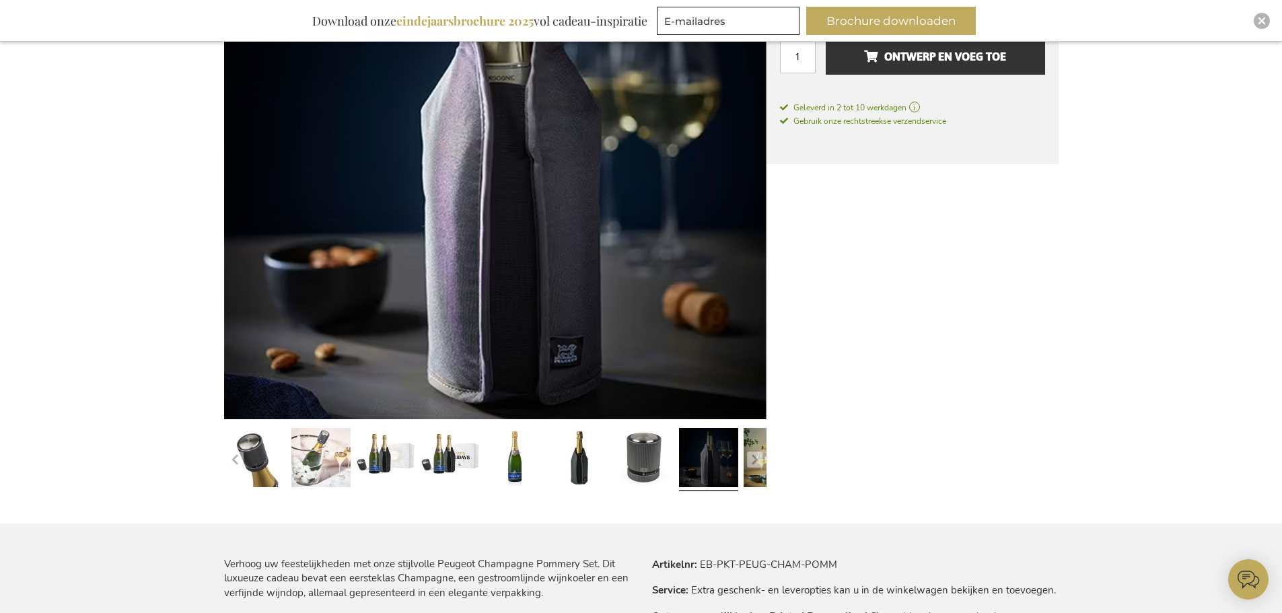
scroll to position [269, 0]
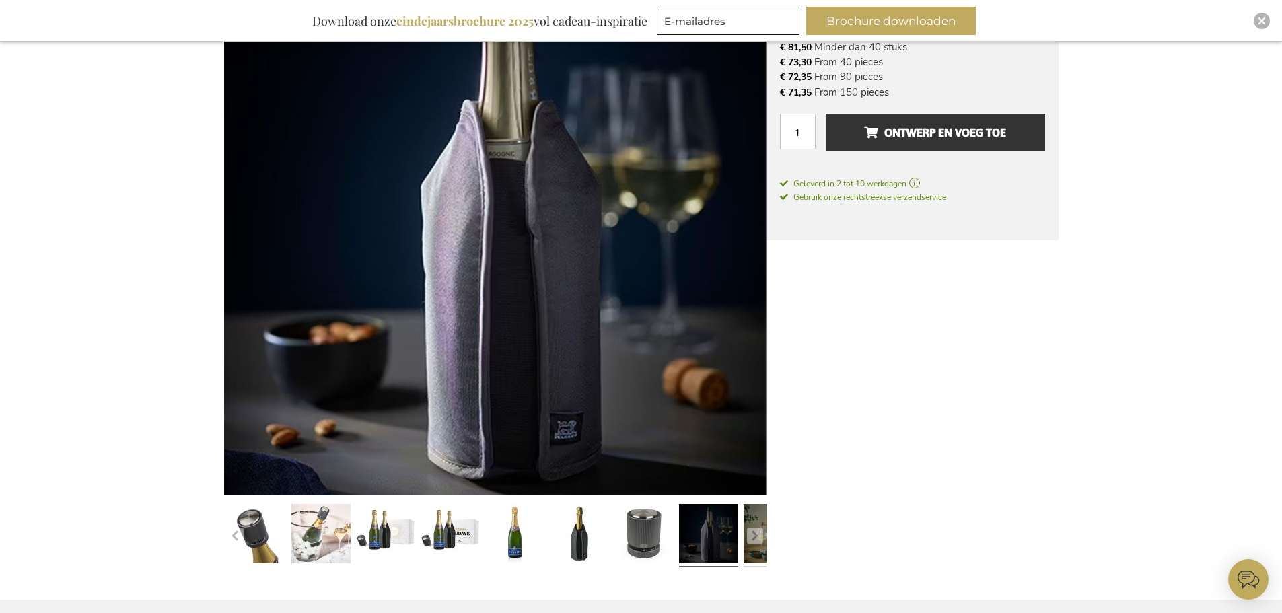
click at [752, 522] on link at bounding box center [773, 536] width 59 height 74
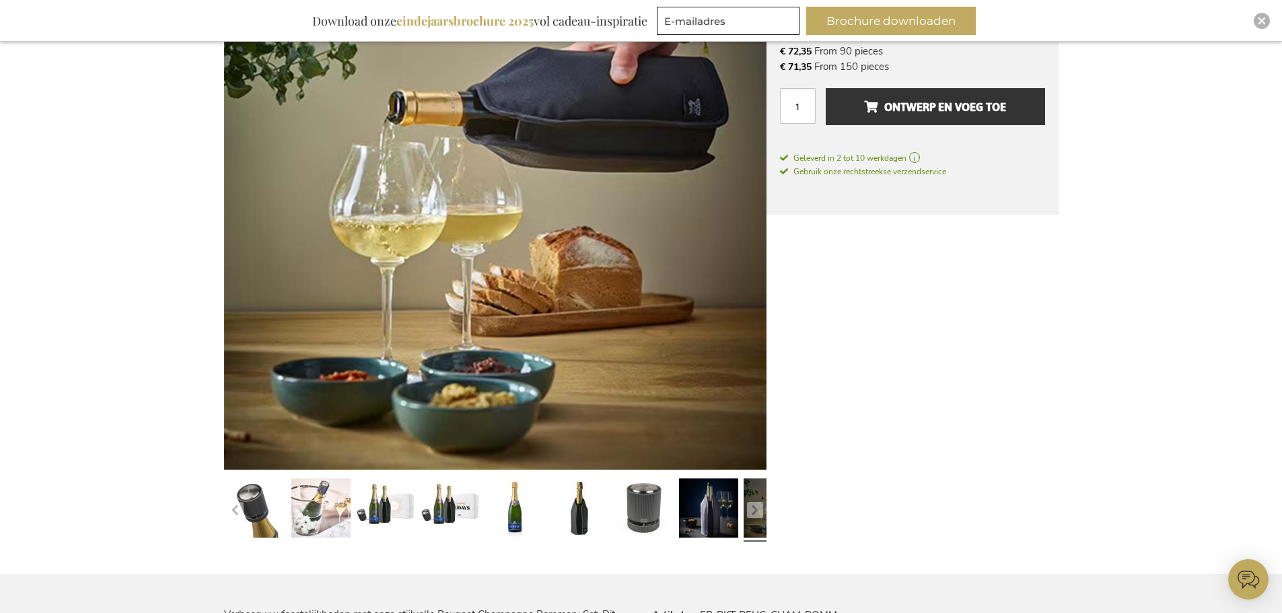
scroll to position [336, 0]
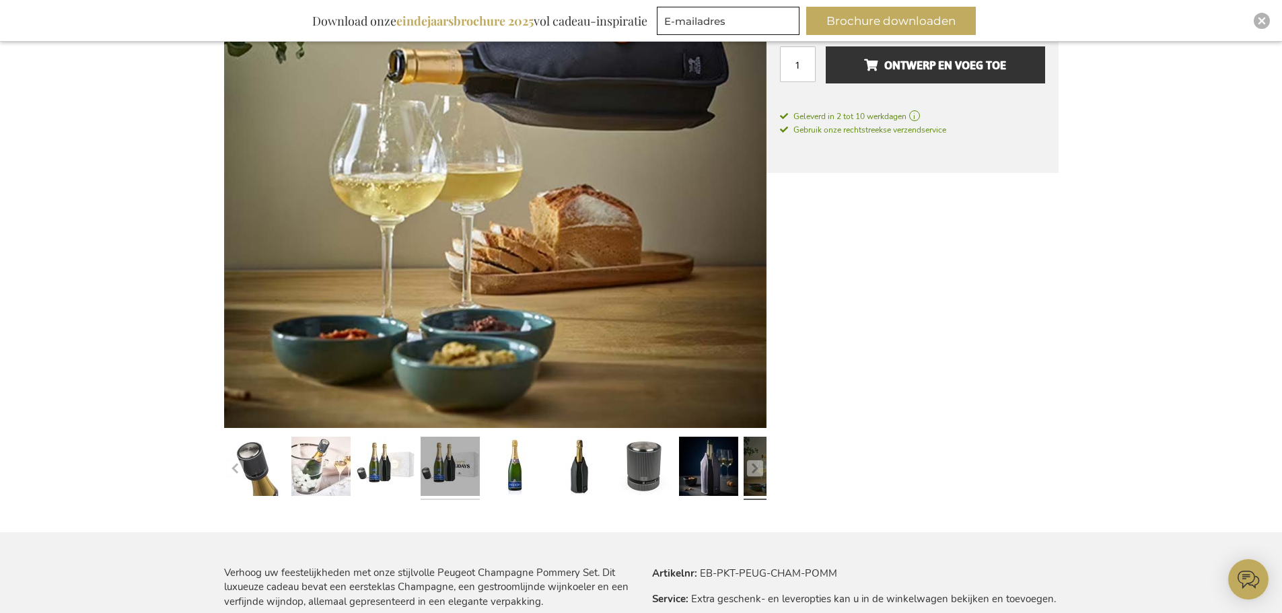
click at [459, 454] on link at bounding box center [450, 468] width 59 height 74
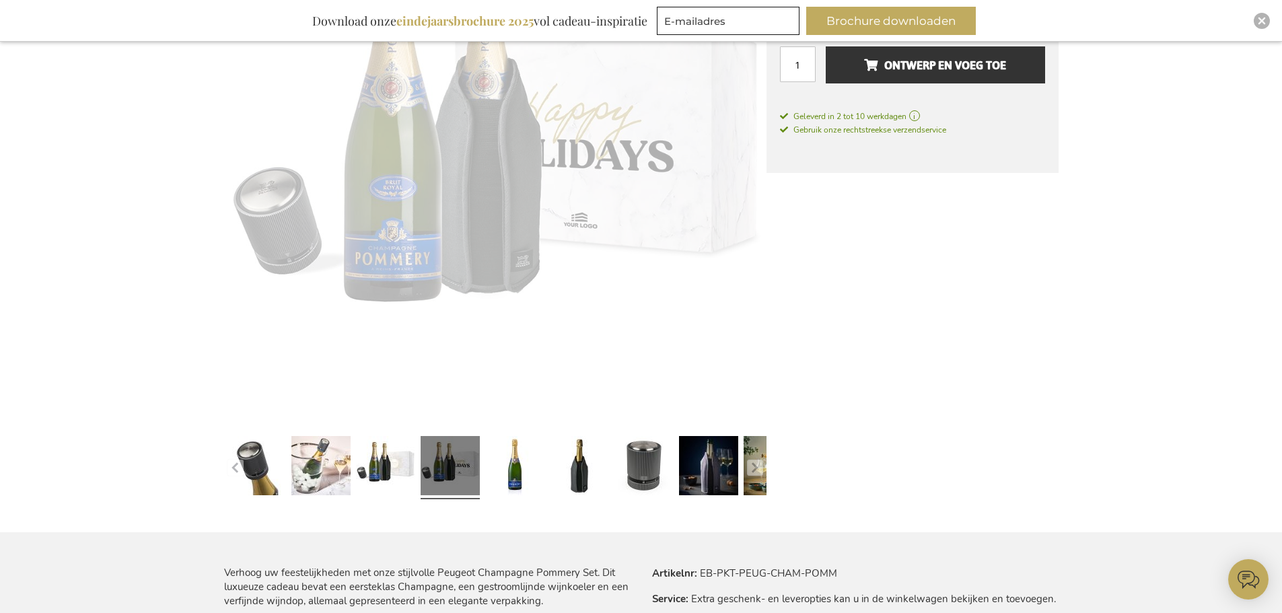
scroll to position [336, 0]
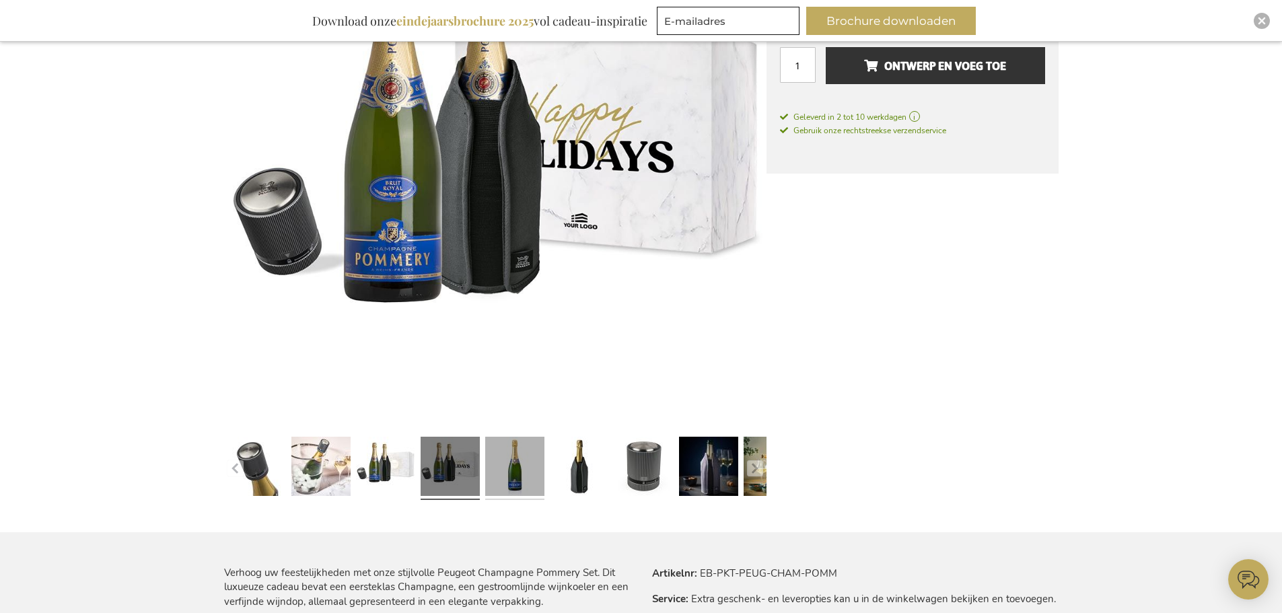
click at [493, 487] on link at bounding box center [514, 468] width 59 height 74
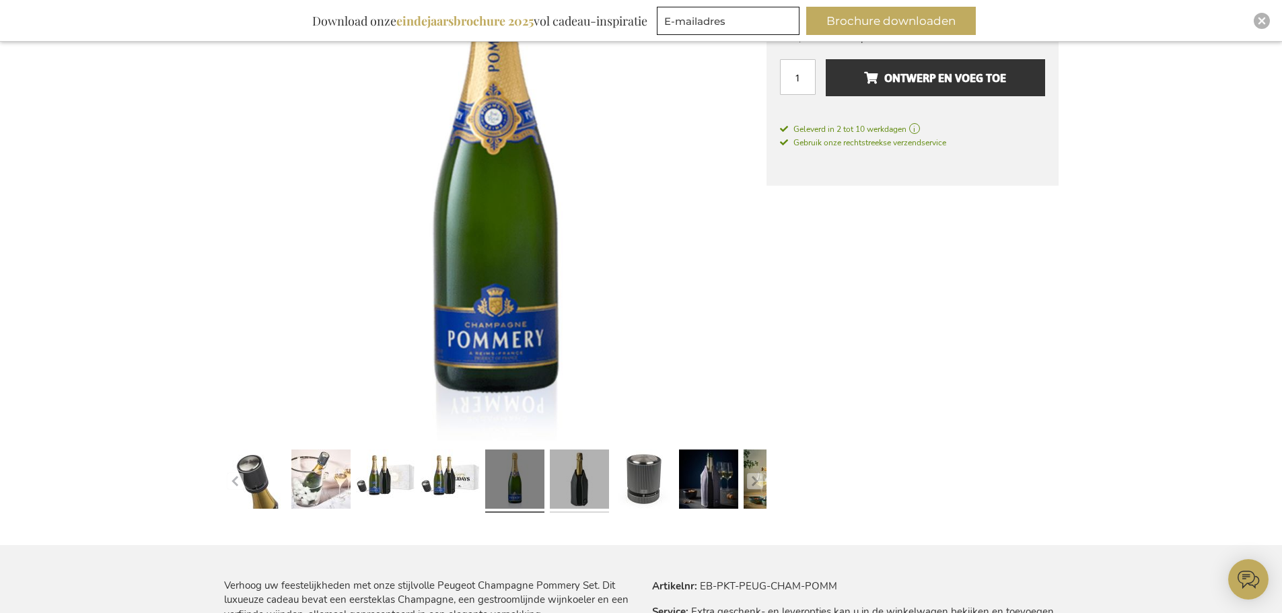
scroll to position [336, 0]
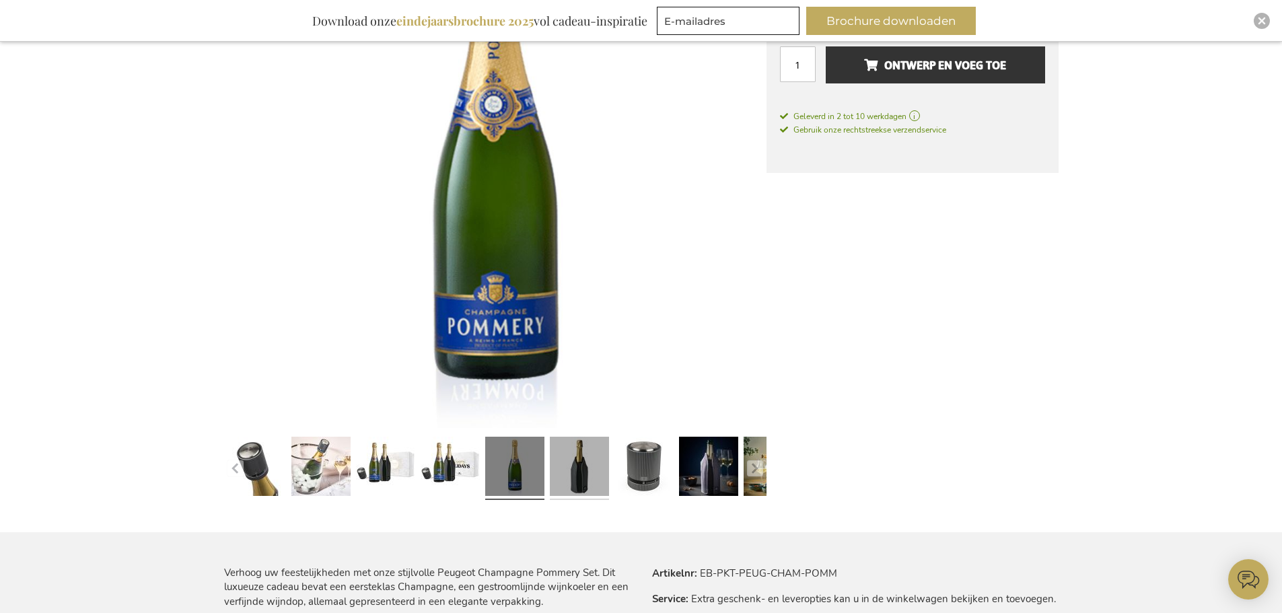
click at [578, 487] on link at bounding box center [579, 468] width 59 height 74
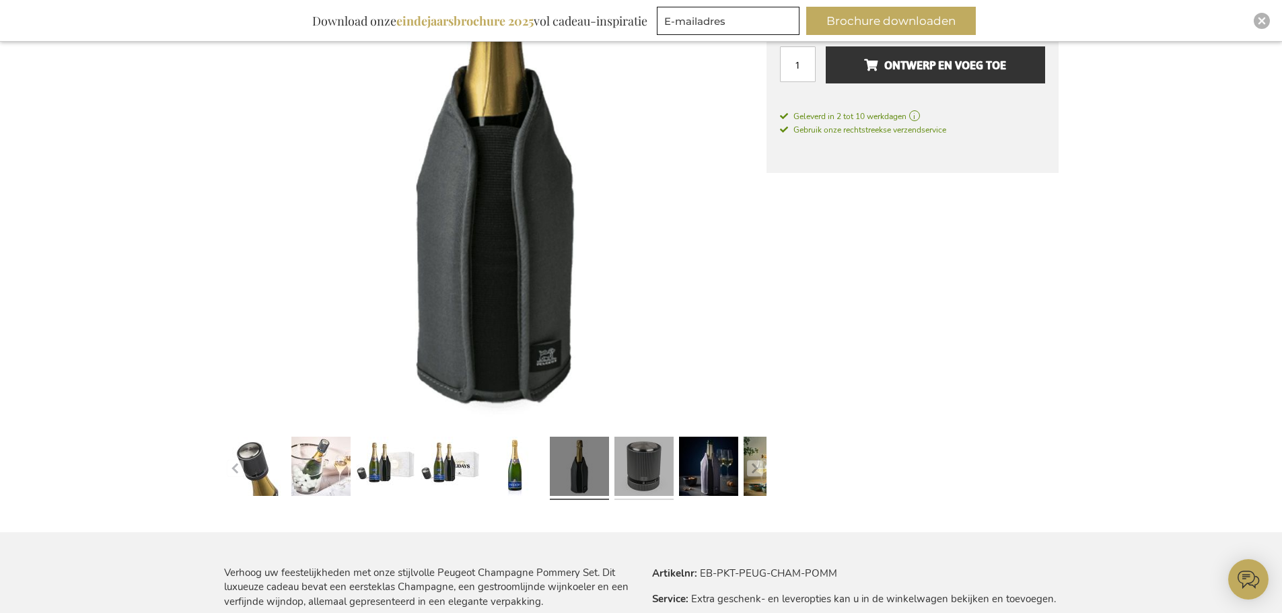
click at [635, 474] on link at bounding box center [643, 468] width 59 height 74
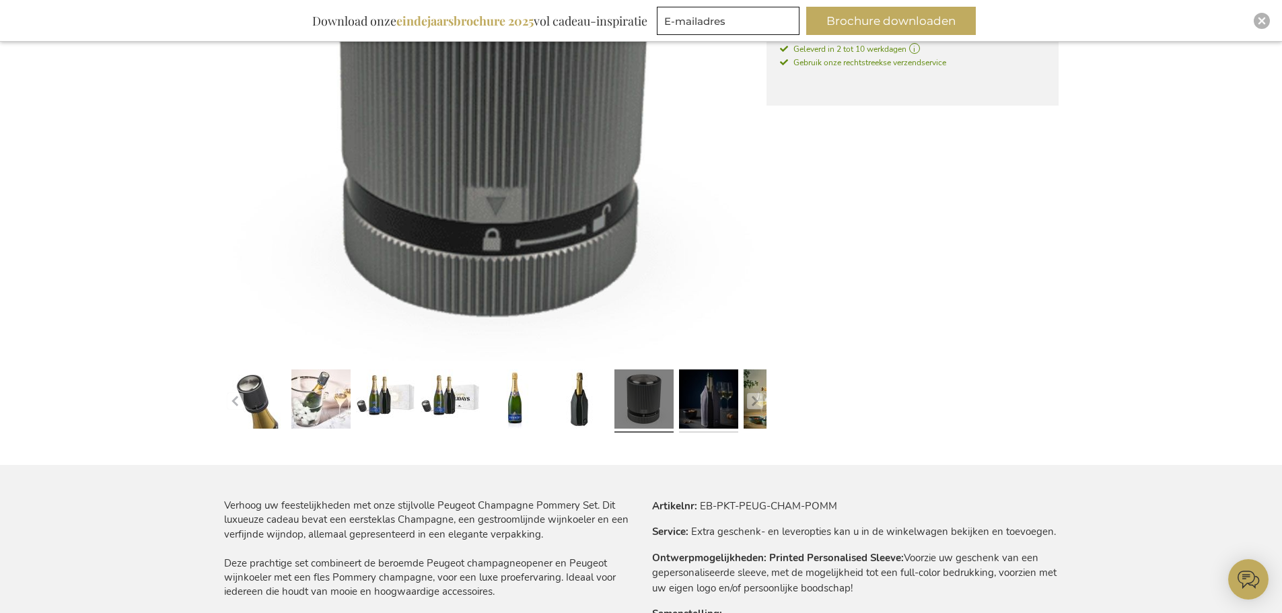
click at [718, 396] on link at bounding box center [708, 401] width 59 height 74
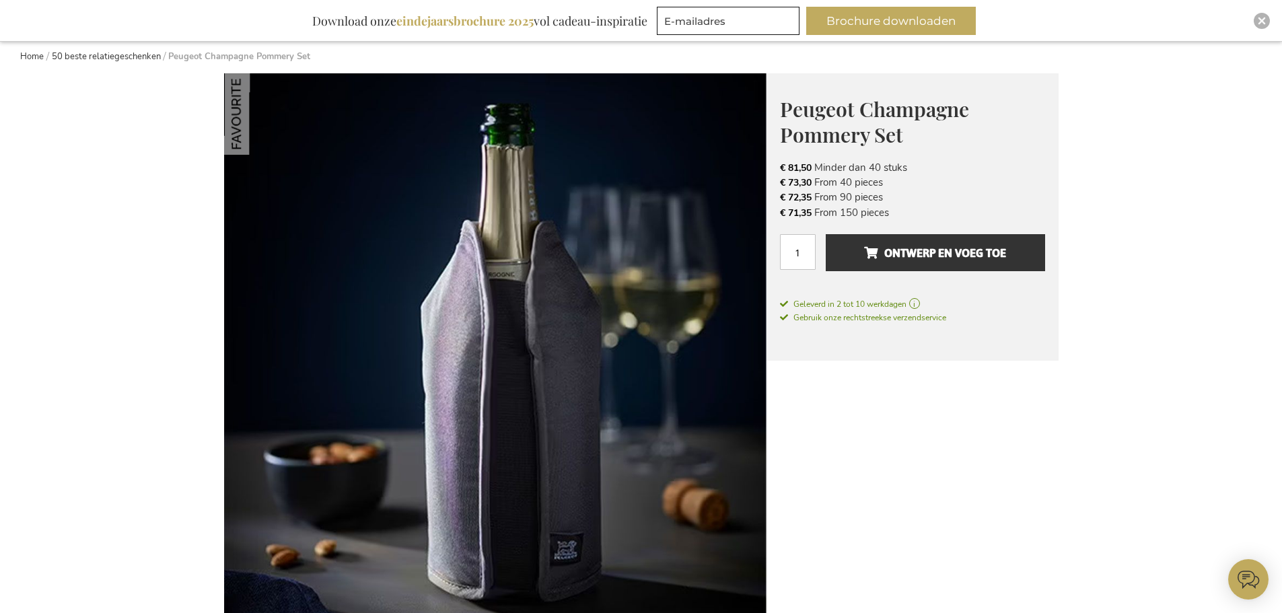
scroll to position [67, 0]
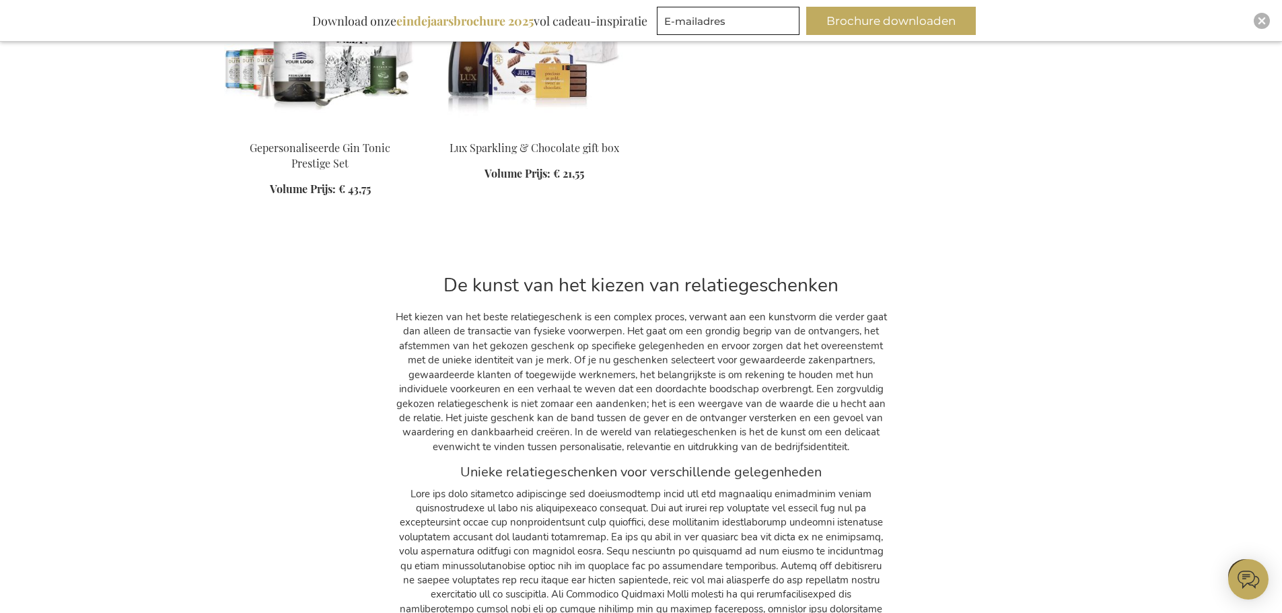
scroll to position [5606, 0]
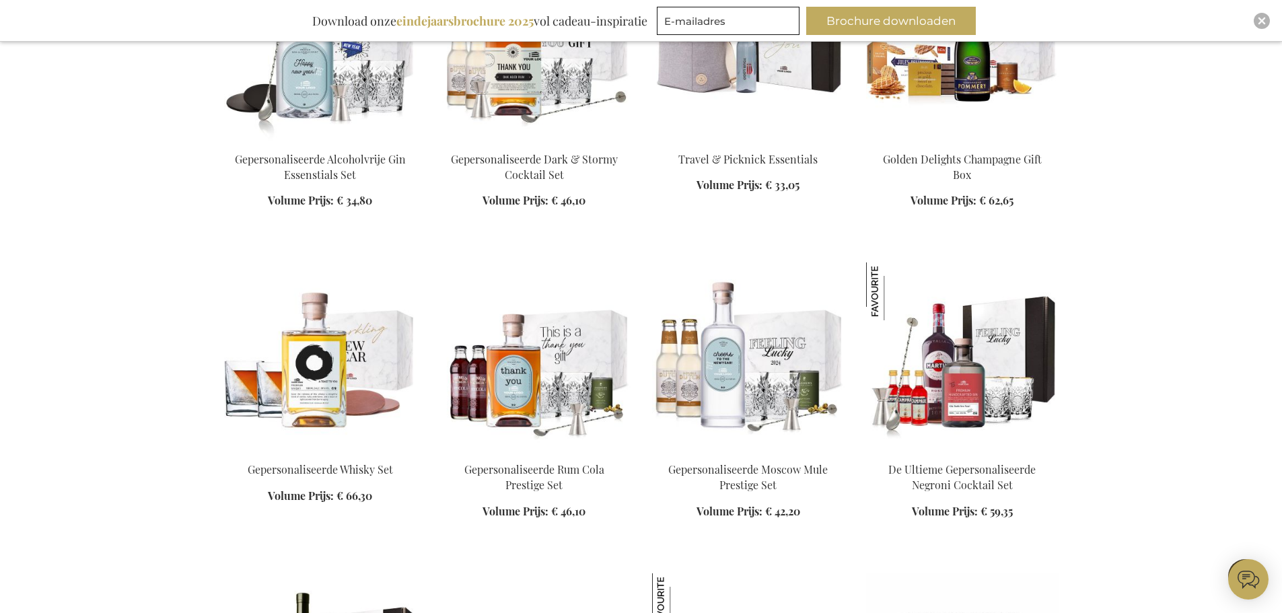
scroll to position [2039, 0]
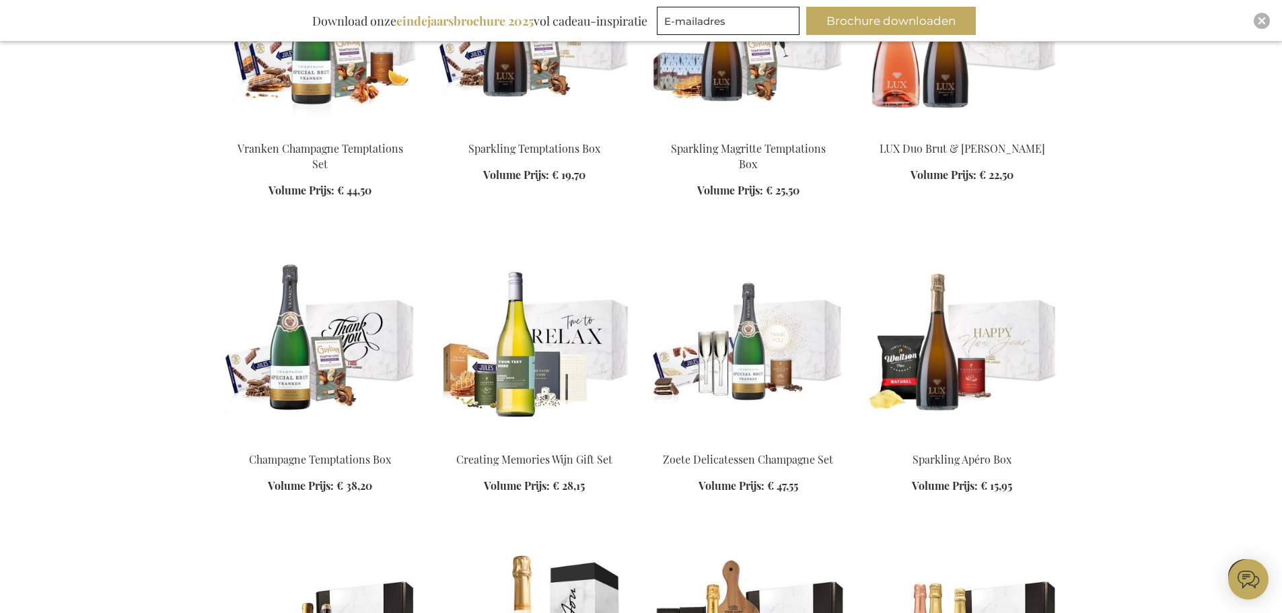
scroll to position [880, 0]
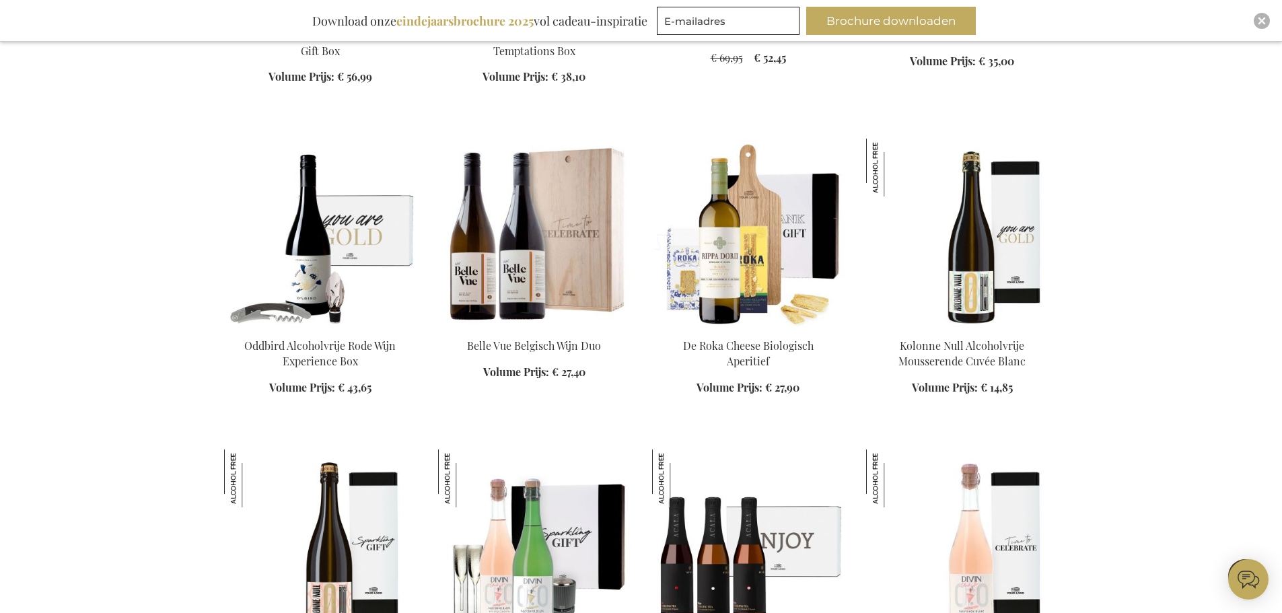
scroll to position [2293, 0]
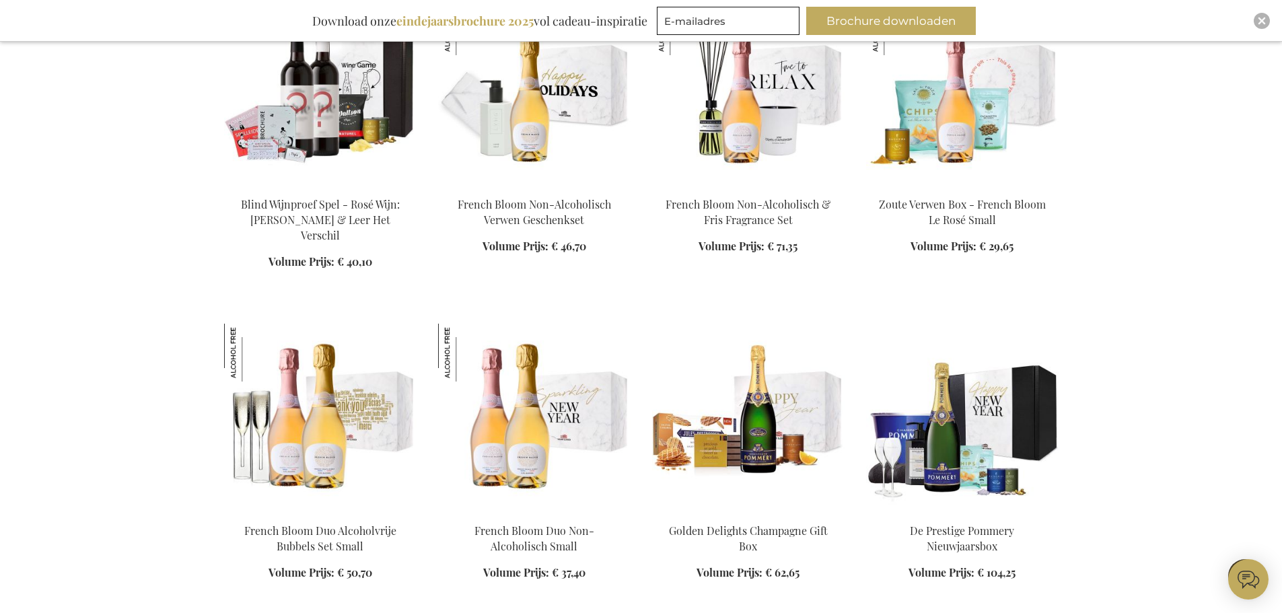
scroll to position [6533, 0]
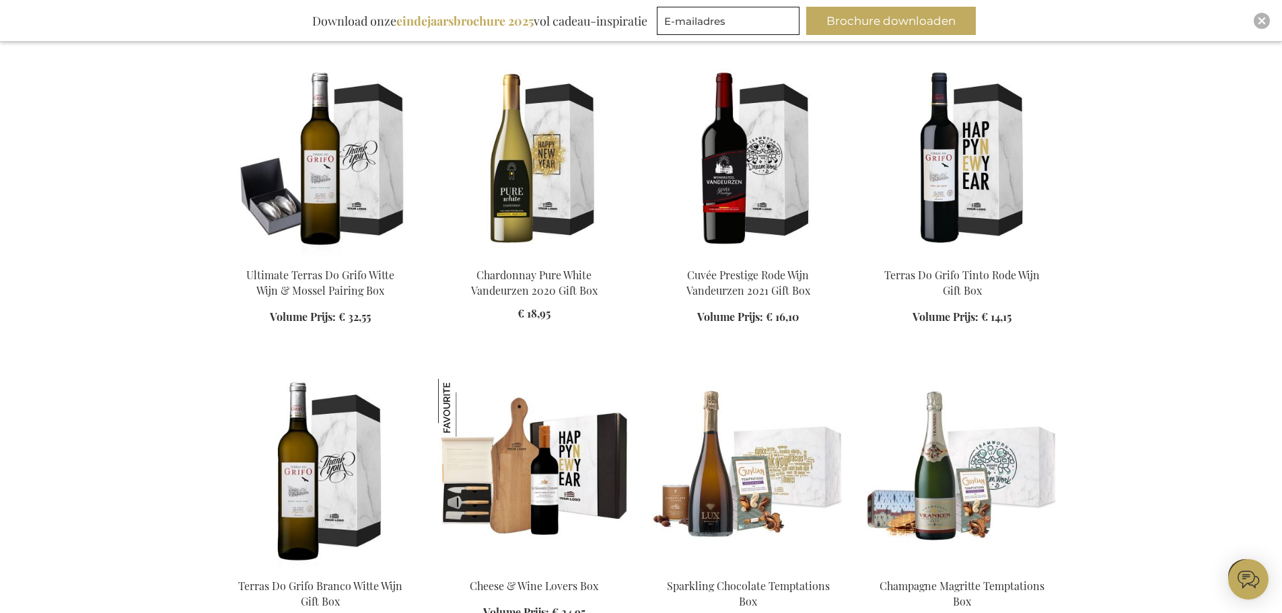
scroll to position [8013, 0]
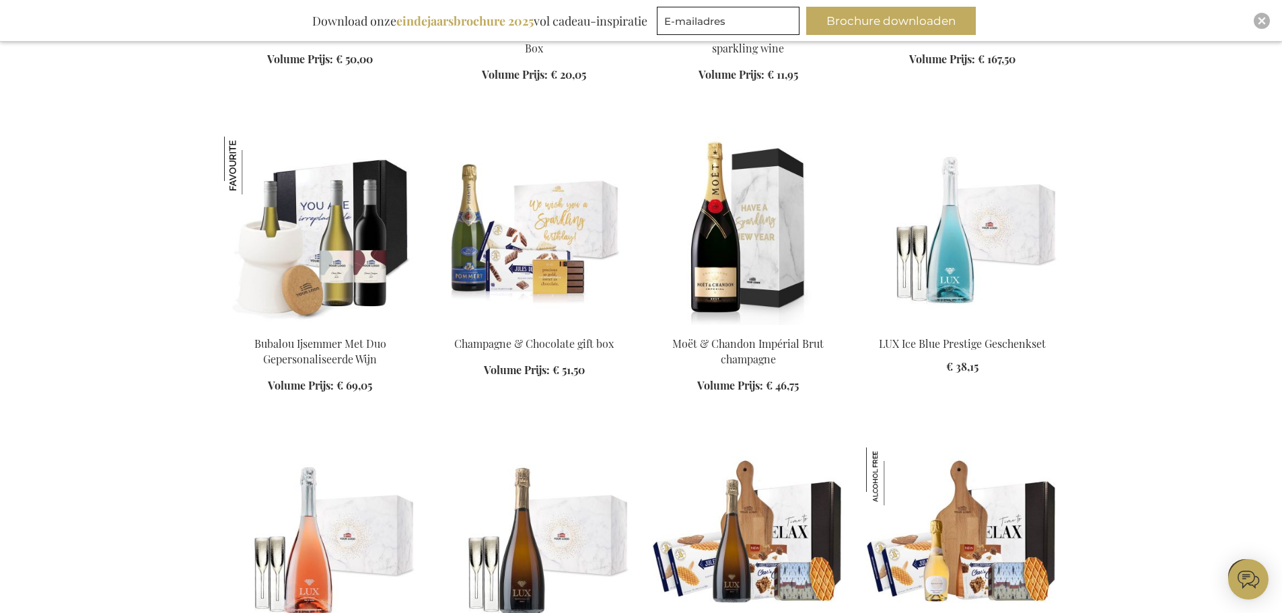
scroll to position [10503, 0]
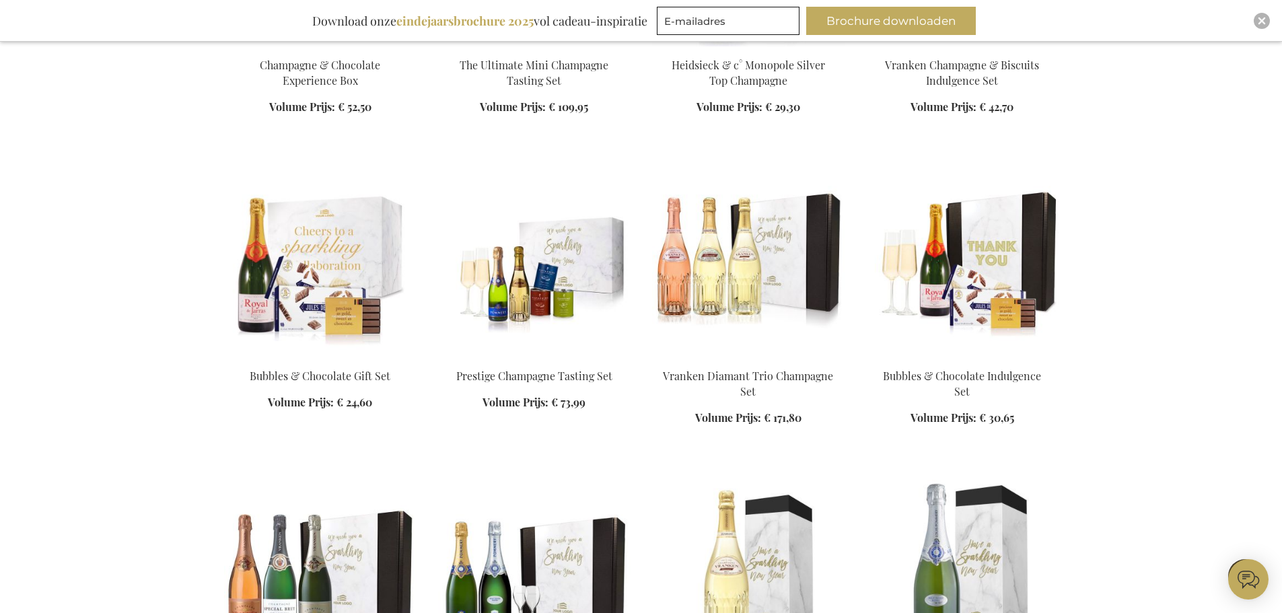
scroll to position [13734, 0]
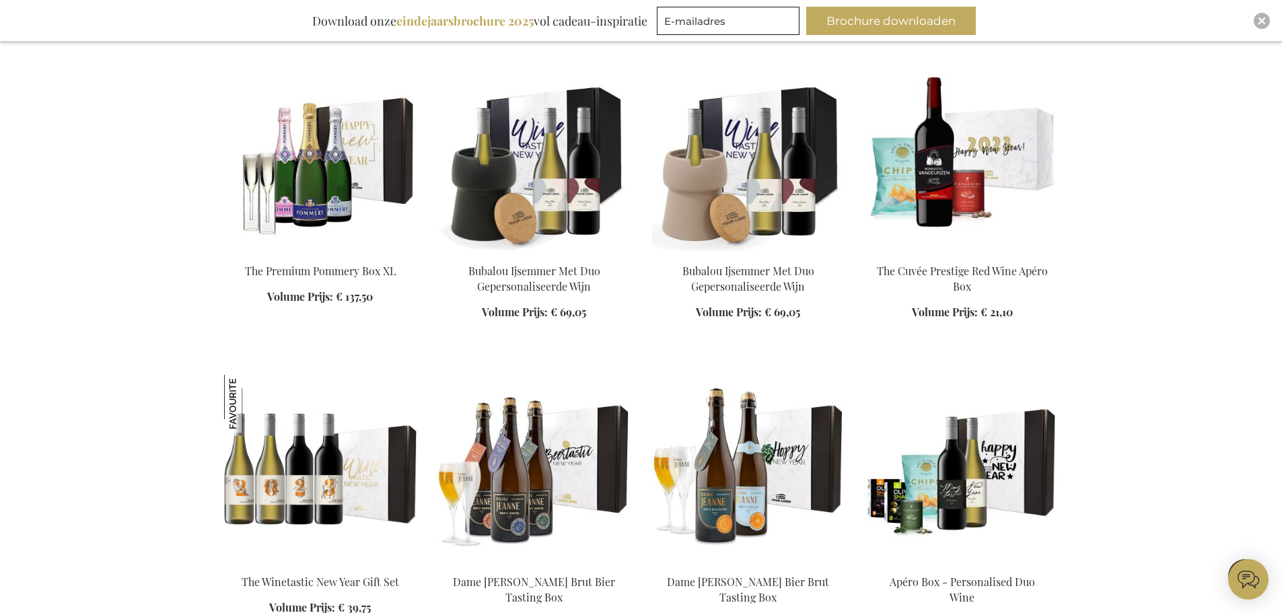
scroll to position [12320, 0]
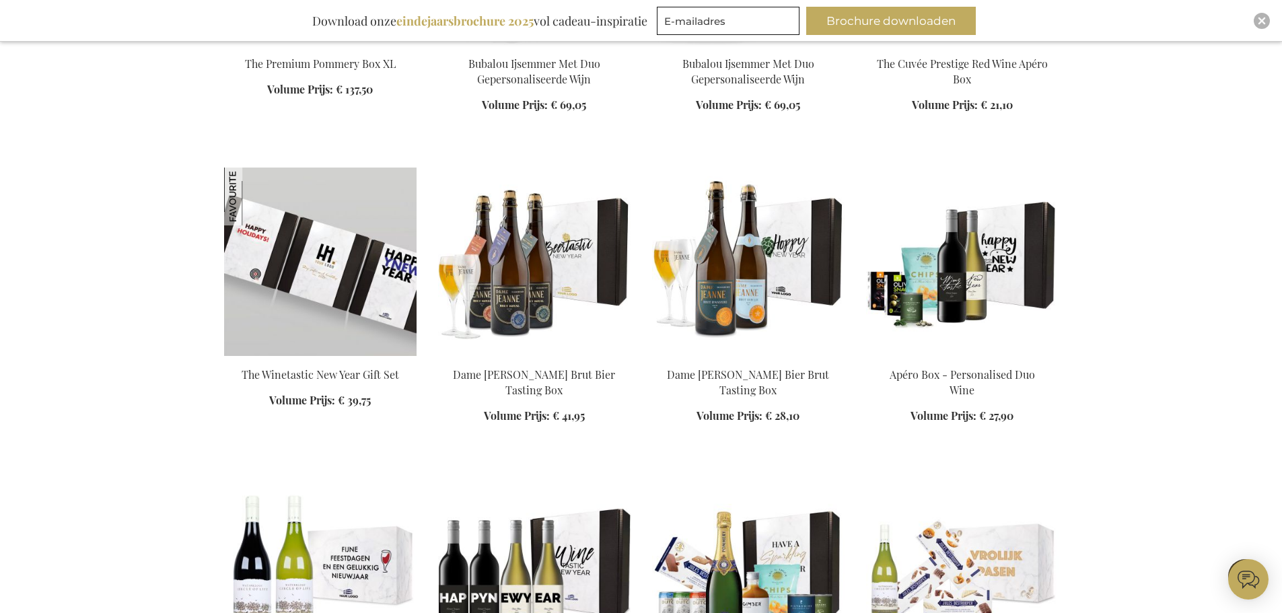
scroll to position [12993, 0]
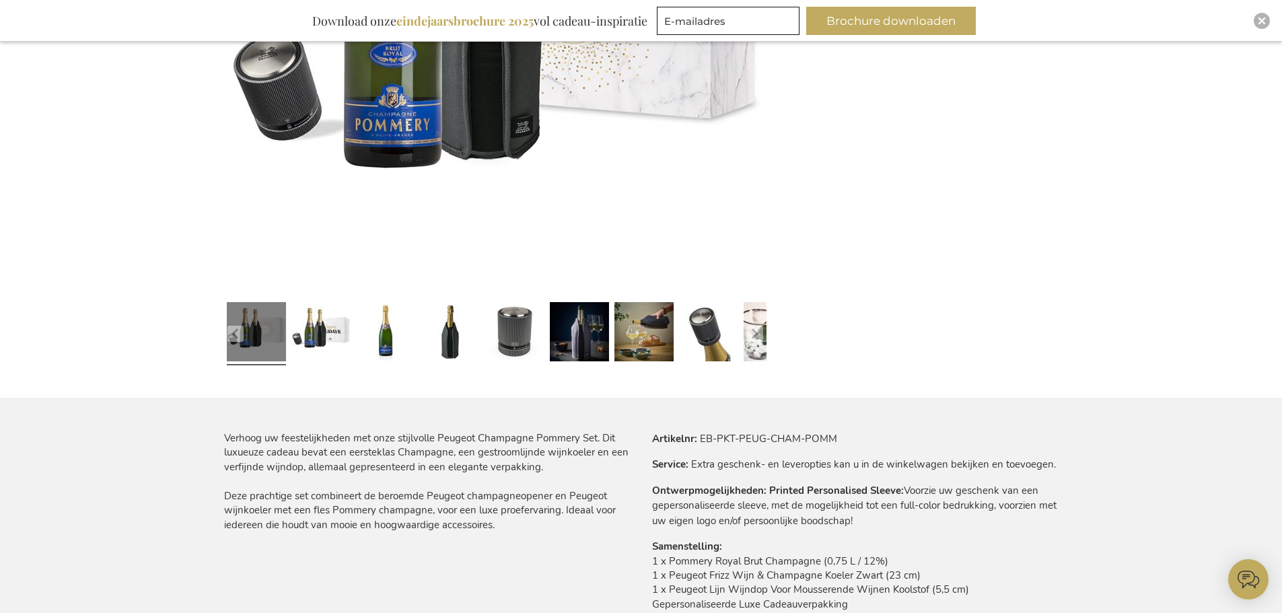
scroll to position [471, 0]
click at [583, 334] on link at bounding box center [579, 333] width 59 height 74
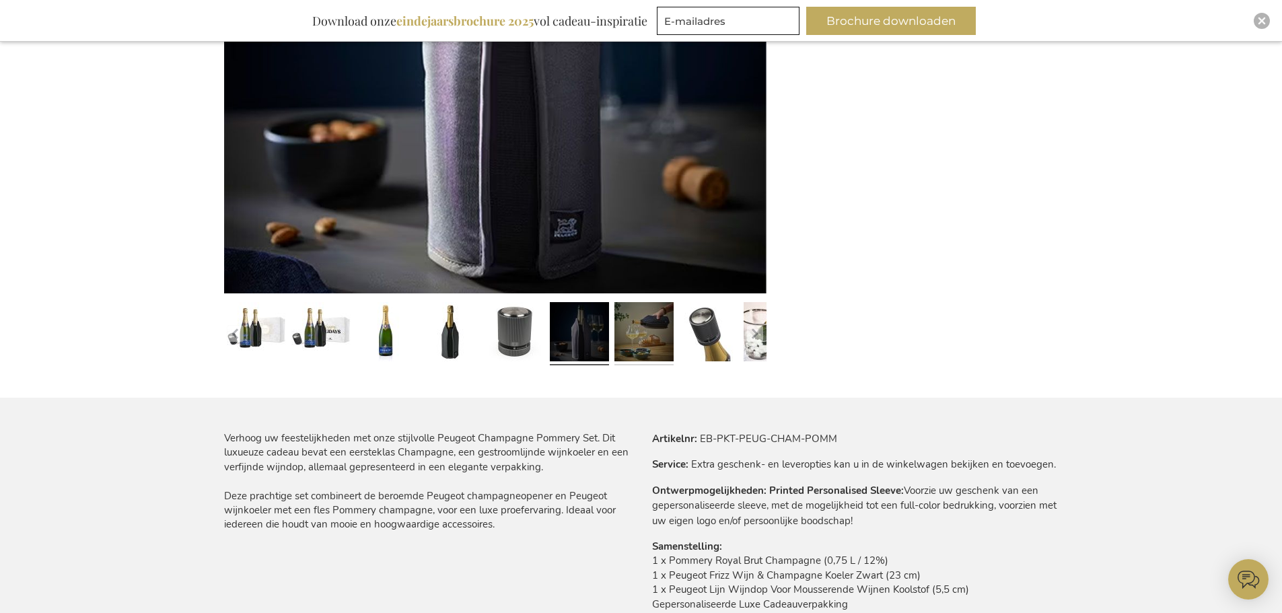
click at [631, 332] on link at bounding box center [643, 334] width 59 height 74
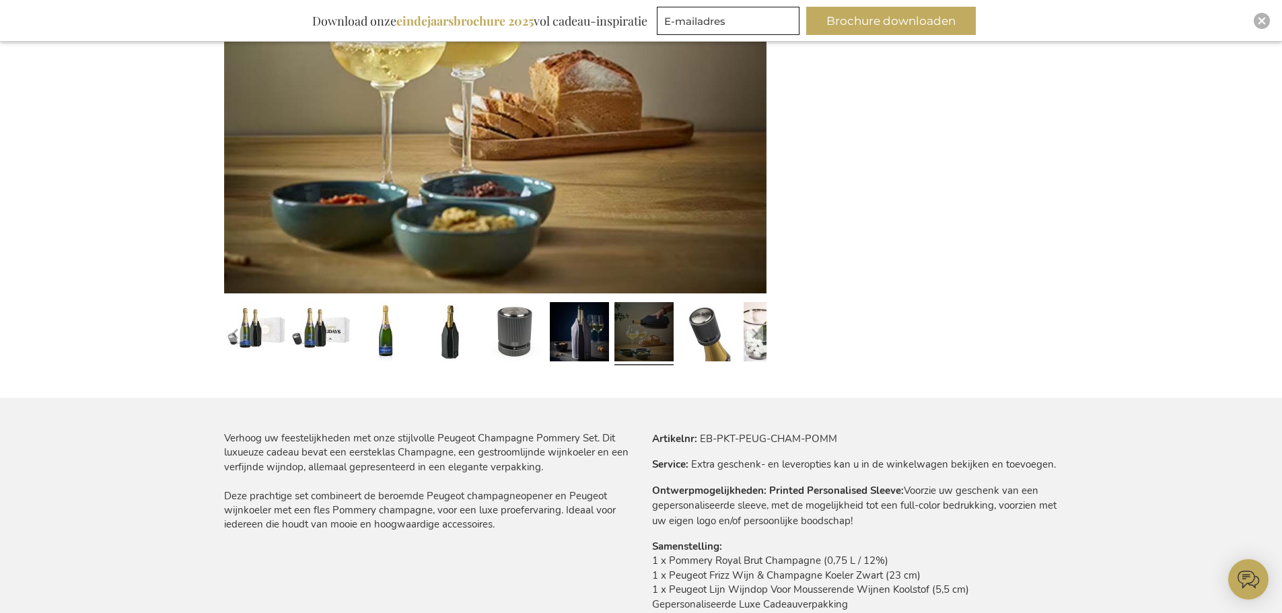
scroll to position [404, 0]
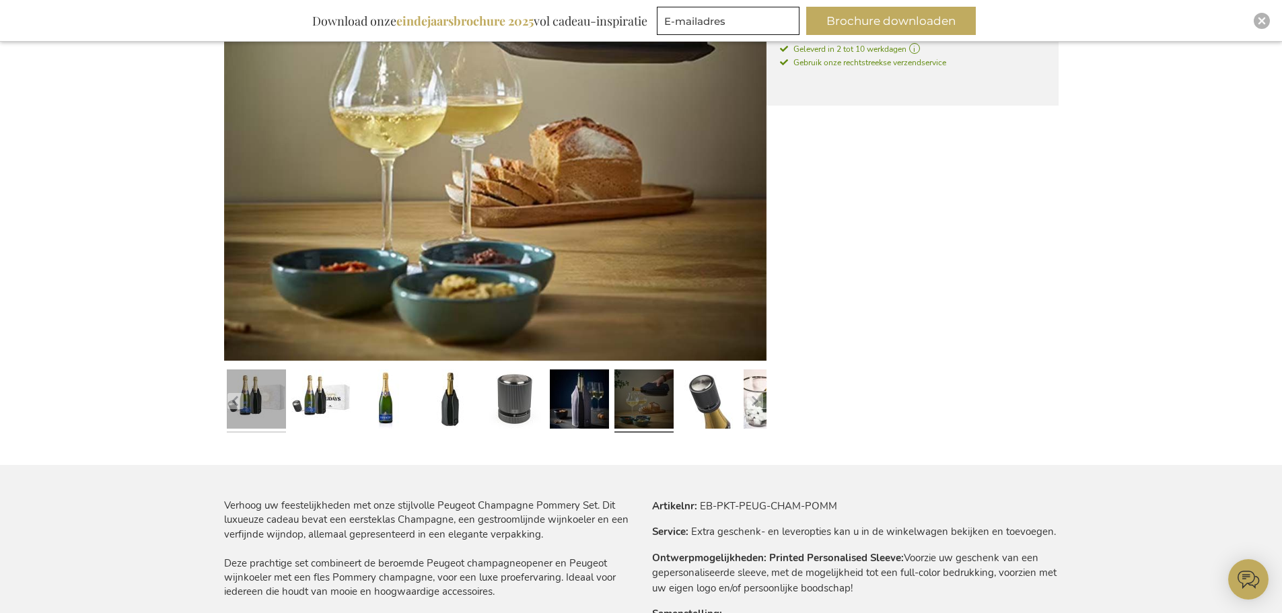
click at [254, 384] on link at bounding box center [256, 401] width 59 height 74
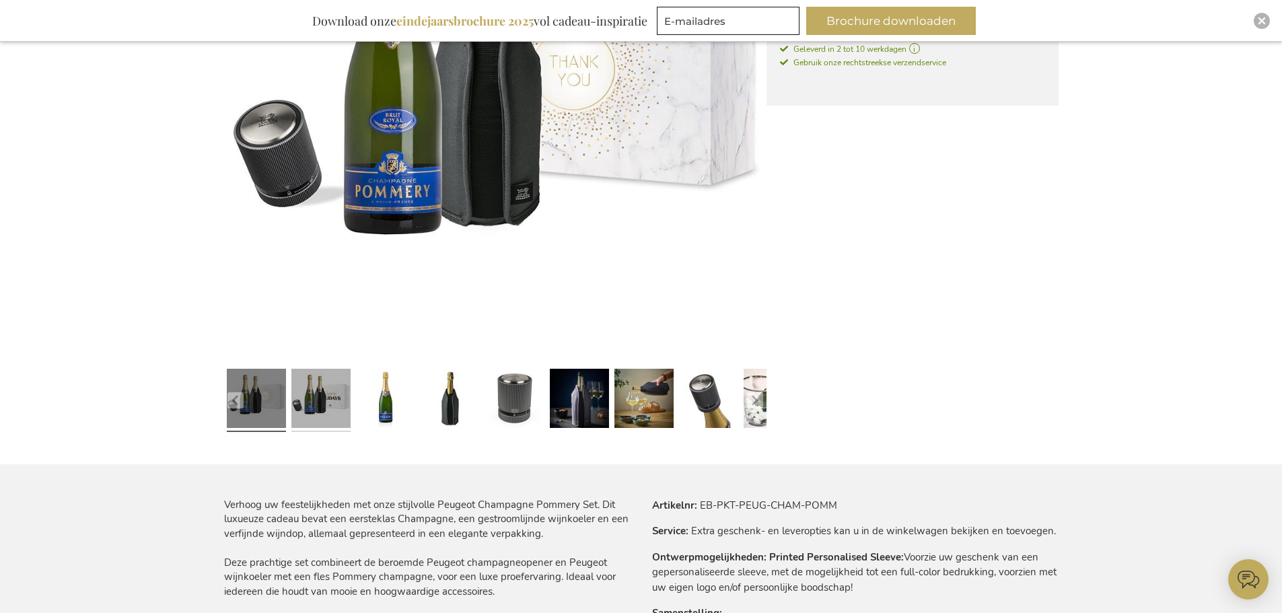
click at [314, 386] on link at bounding box center [320, 400] width 59 height 74
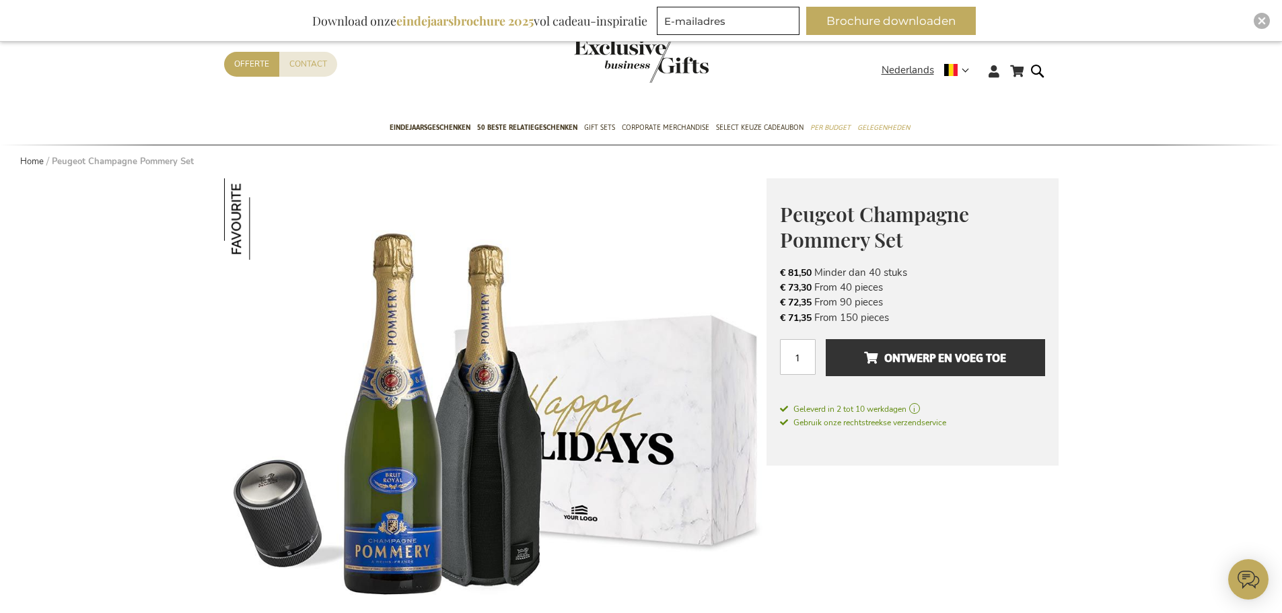
scroll to position [67, 0]
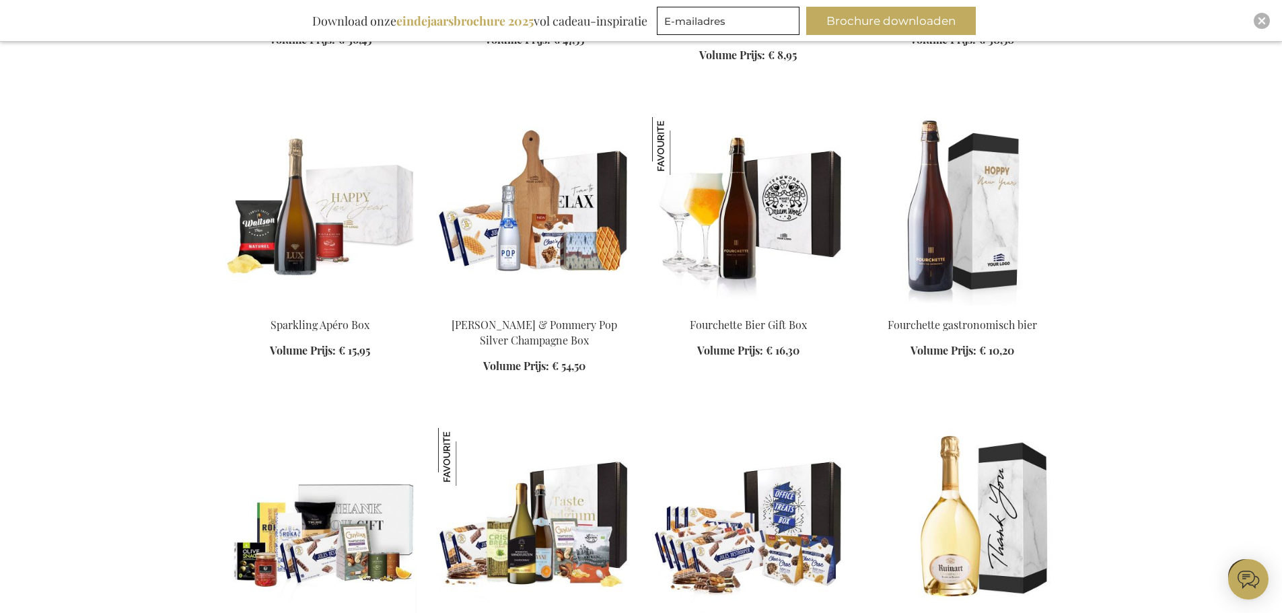
scroll to position [2423, 0]
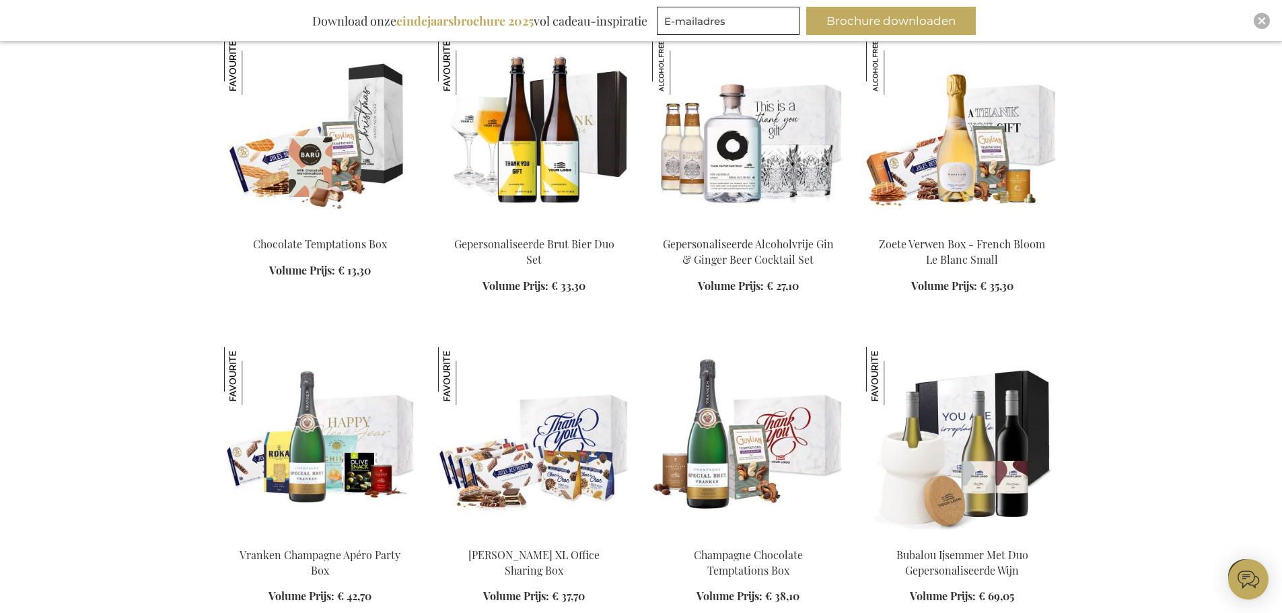
scroll to position [3432, 0]
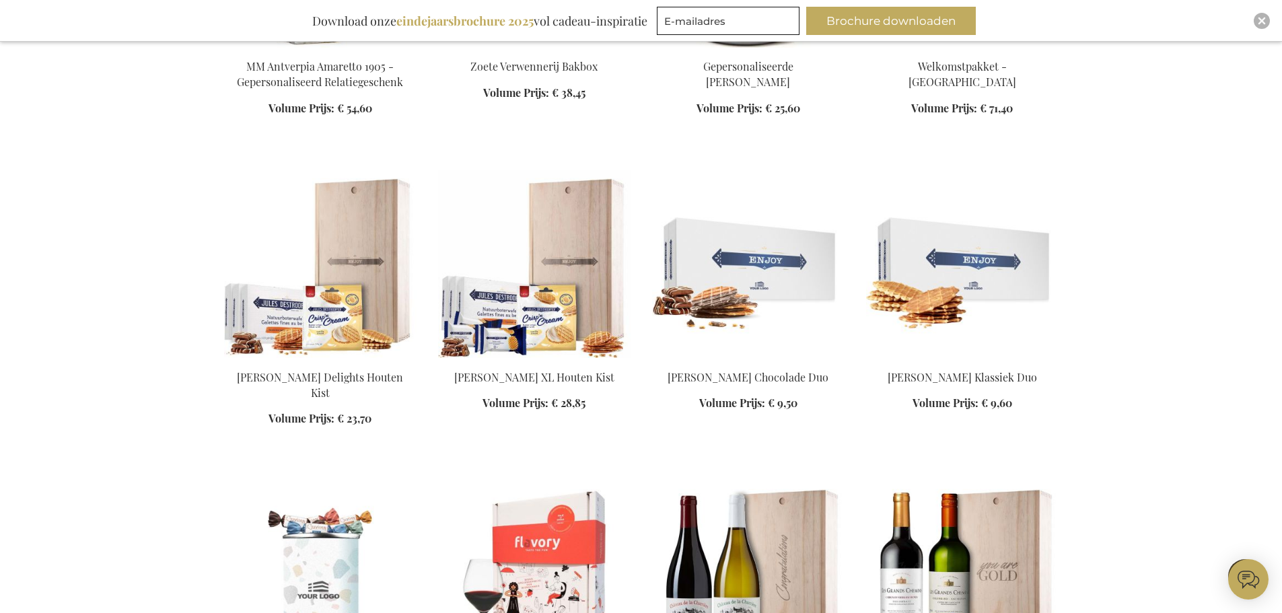
scroll to position [7335, 0]
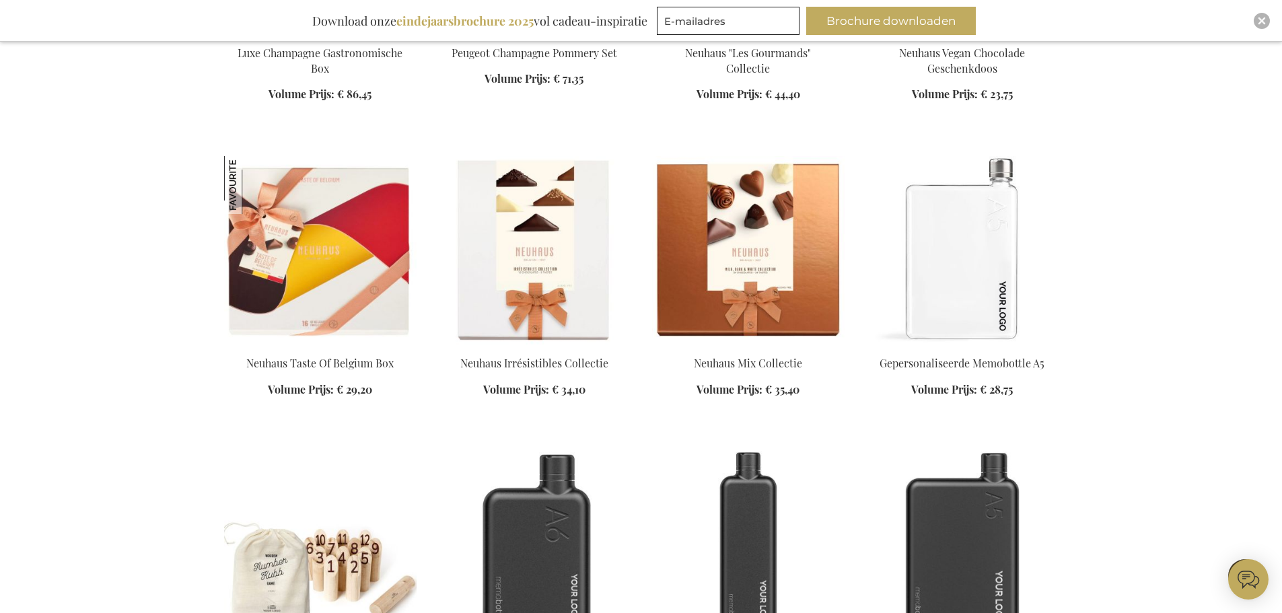
scroll to position [10161, 0]
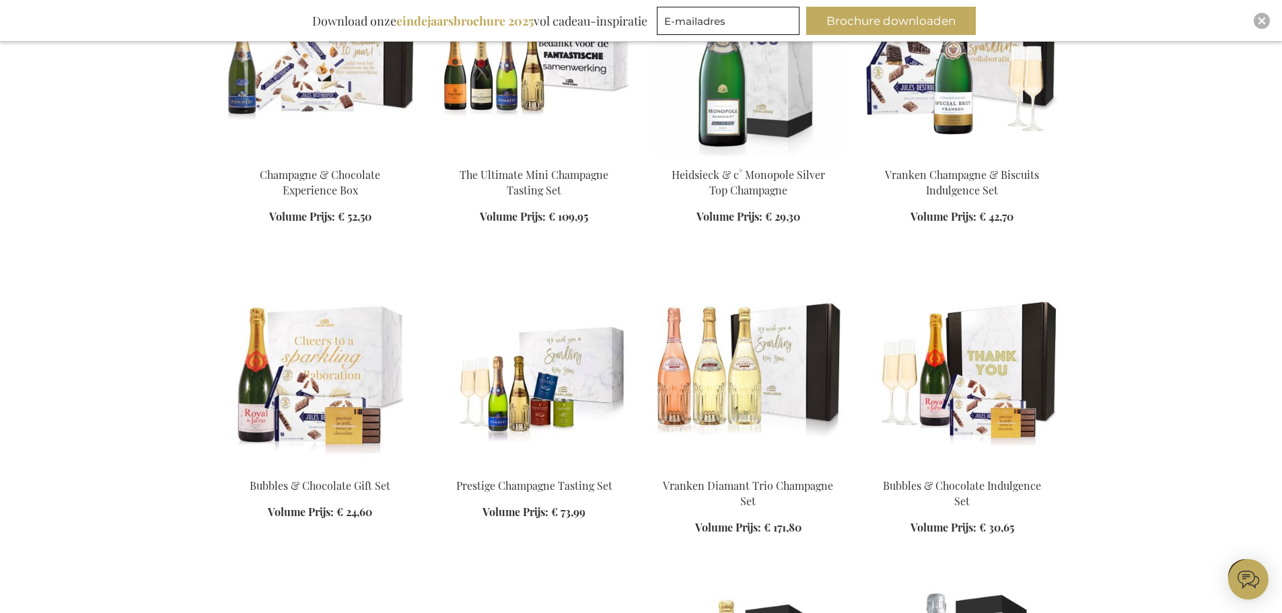
scroll to position [13935, 0]
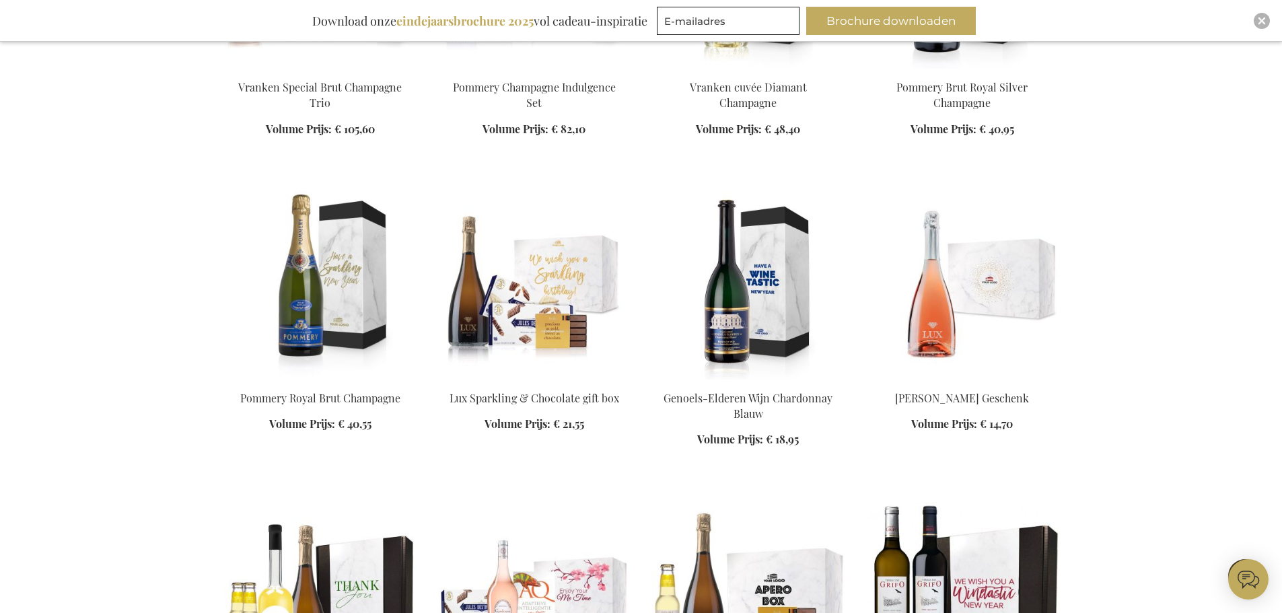
scroll to position [14406, 0]
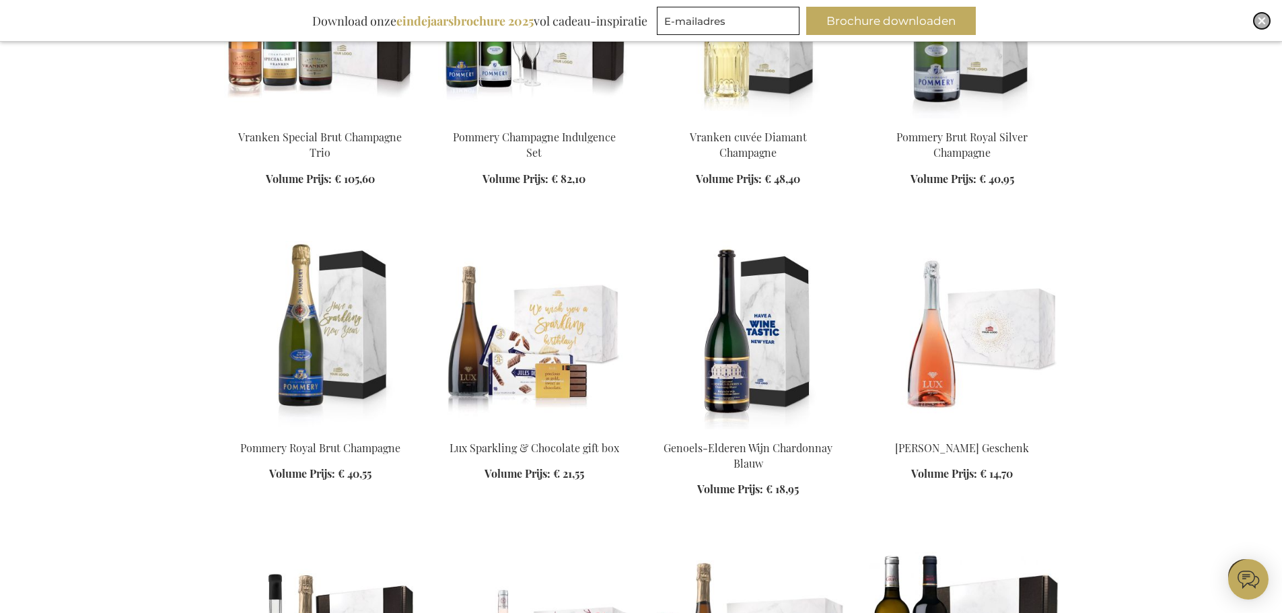
click at [1262, 23] on img "Close" at bounding box center [1262, 21] width 8 height 8
